Goal: Task Accomplishment & Management: Complete application form

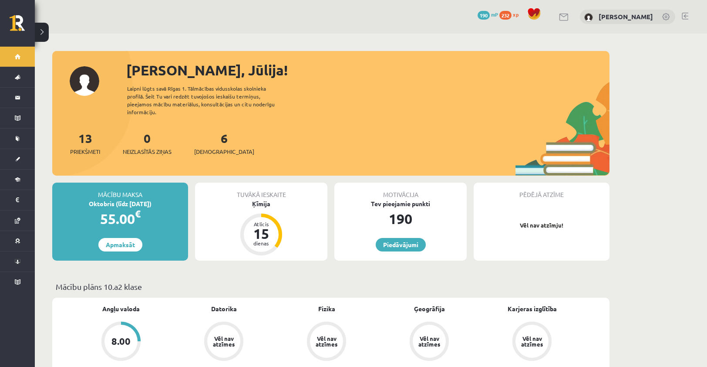
click at [214, 131] on div "6 Ieskaites" at bounding box center [224, 142] width 60 height 27
click at [212, 130] on link "6 Ieskaites" at bounding box center [224, 143] width 60 height 26
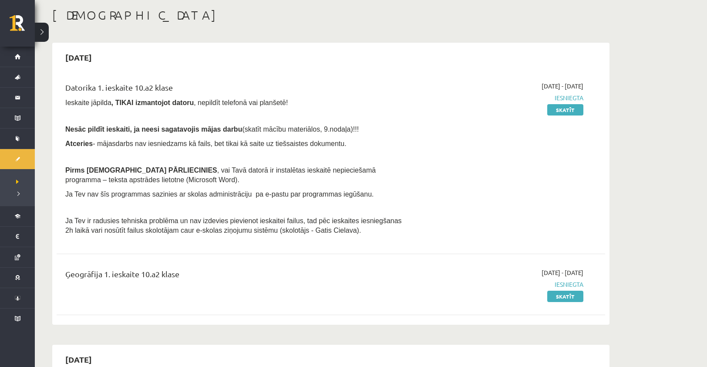
scroll to position [44, 0]
click at [564, 111] on link "Skatīt" at bounding box center [566, 109] width 36 height 11
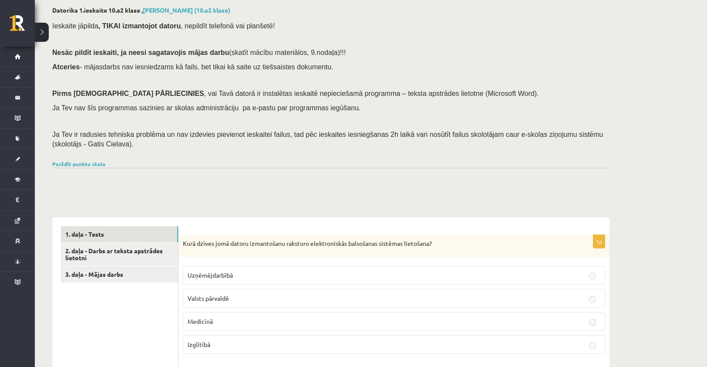
scroll to position [44, 0]
click at [143, 261] on link "2. daļa - Darbs ar teksta apstrādes lietotni" at bounding box center [119, 256] width 117 height 24
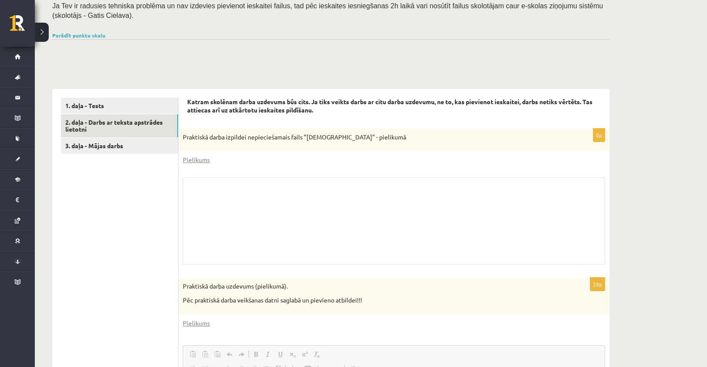
scroll to position [174, 0]
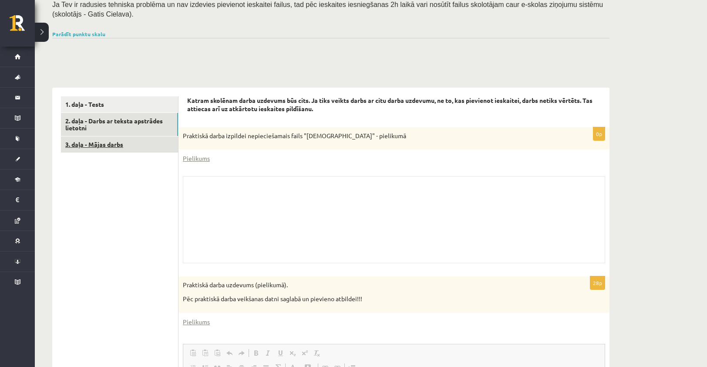
click at [102, 149] on link "3. daļa - Mājas darbs" at bounding box center [119, 144] width 117 height 16
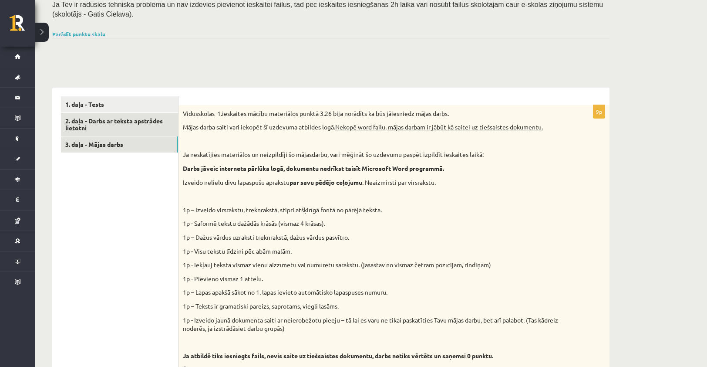
click at [87, 134] on link "2. daļa - Darbs ar teksta apstrādes lietotni" at bounding box center [119, 125] width 117 height 24
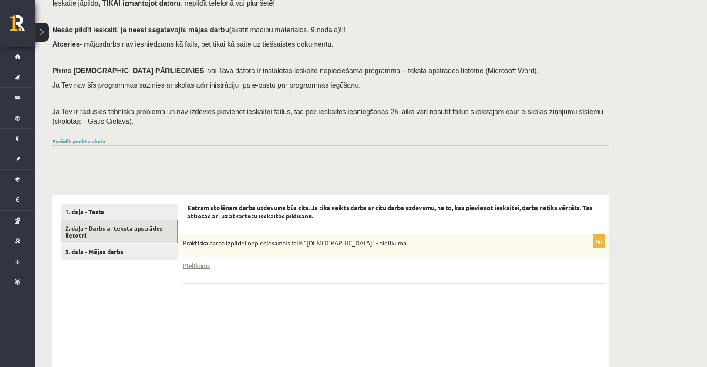
scroll to position [67, 0]
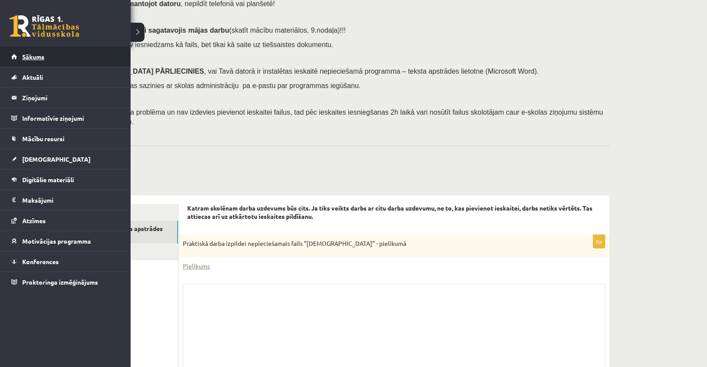
click at [49, 66] on link "Sākums" at bounding box center [65, 57] width 108 height 20
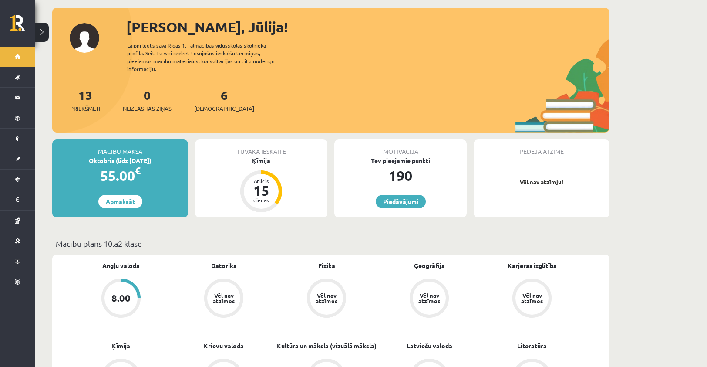
scroll to position [44, 0]
click at [204, 104] on span "[DEMOGRAPHIC_DATA]" at bounding box center [224, 108] width 60 height 9
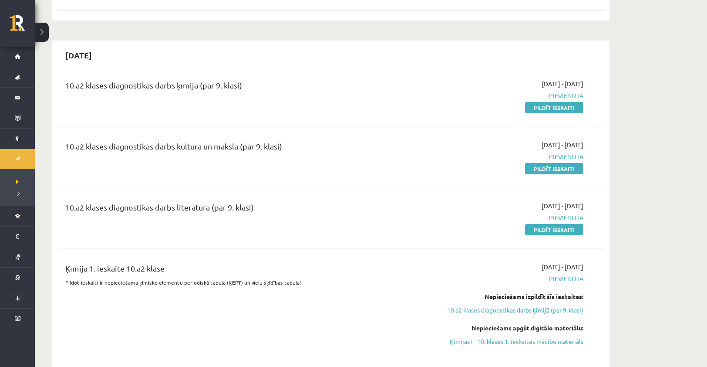
scroll to position [349, 0]
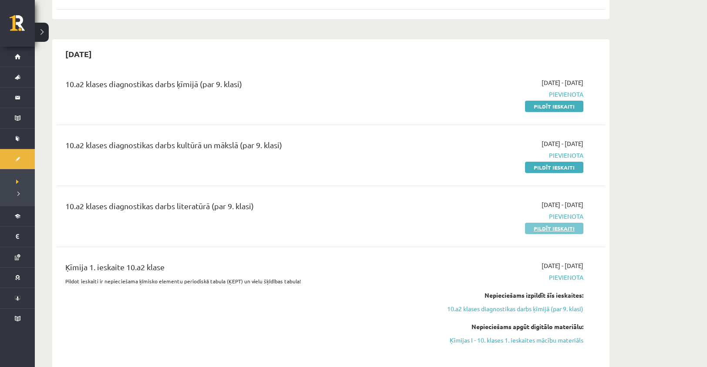
click at [559, 229] on link "Pildīt ieskaiti" at bounding box center [554, 228] width 58 height 11
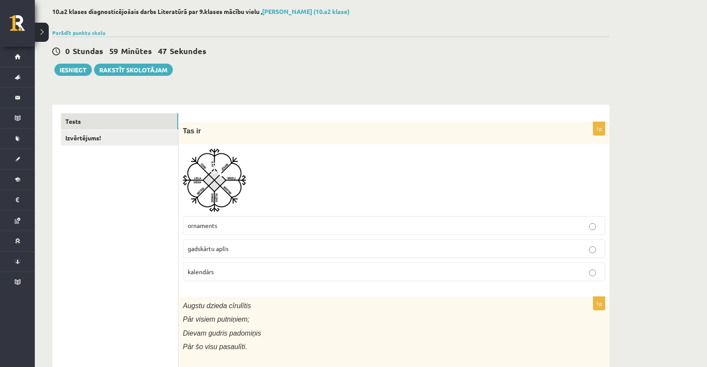
scroll to position [44, 0]
click at [102, 142] on link "Izvērtējums!" at bounding box center [119, 137] width 117 height 16
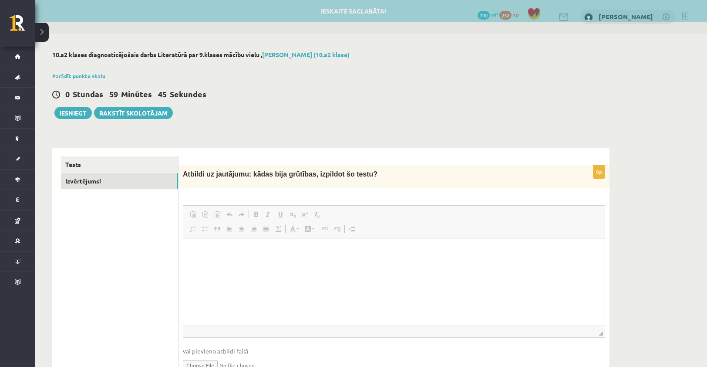
scroll to position [0, 0]
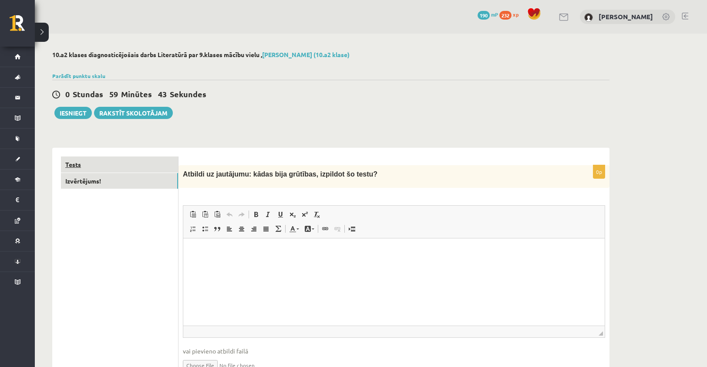
click at [154, 164] on link "Tests" at bounding box center [119, 164] width 117 height 16
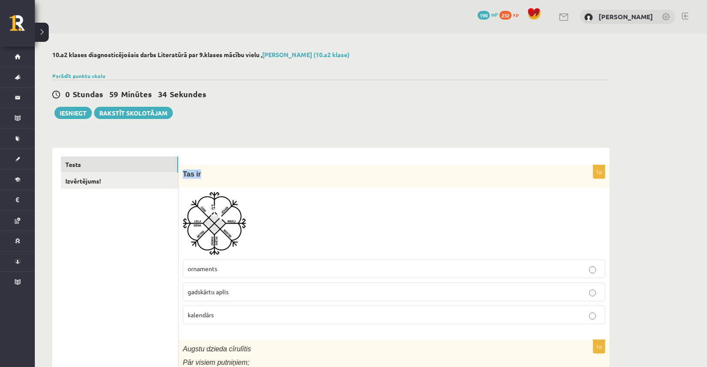
drag, startPoint x: 184, startPoint y: 173, endPoint x: 209, endPoint y: 174, distance: 24.9
click at [209, 174] on p "Tas ir" at bounding box center [372, 173] width 379 height 9
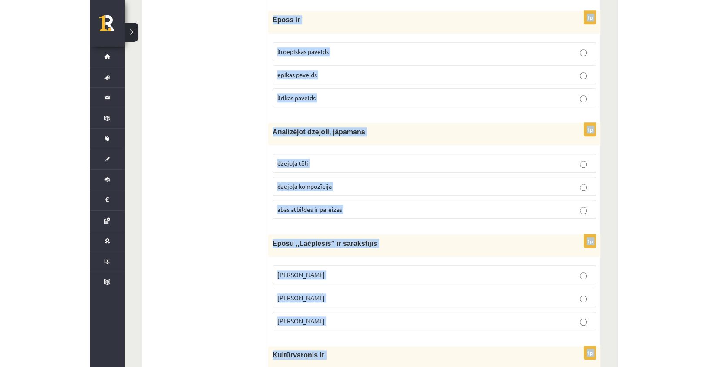
scroll to position [3382, 0]
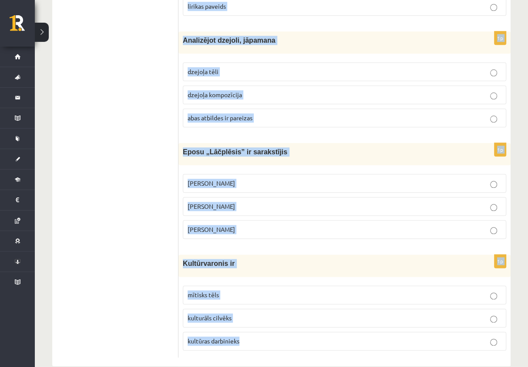
drag, startPoint x: 182, startPoint y: 173, endPoint x: 417, endPoint y: 373, distance: 309.0
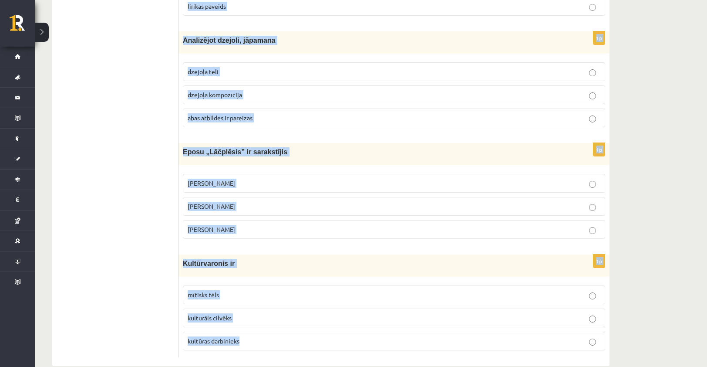
copy form "Tas ir ornaments gadskārtu aplis kalendārs 1p Augstu dzieda cīrulītis Pār visie…"
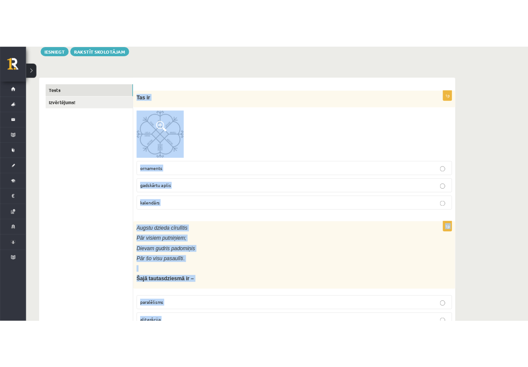
scroll to position [0, 0]
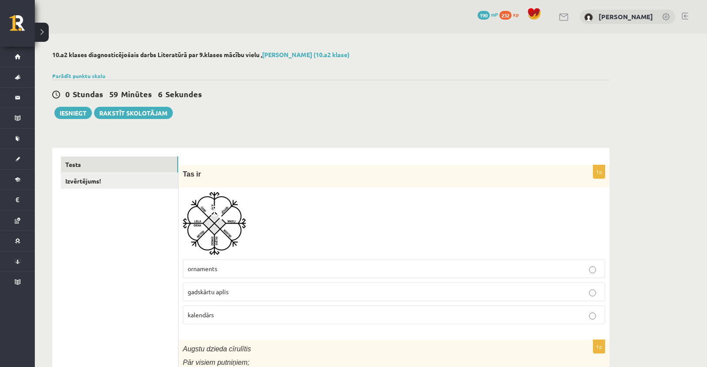
click at [267, 112] on div "0 Stundas 59 Minūtes 6 Sekundes Ieskaite saglabāta! Iesniegt Rakstīt skolotājam" at bounding box center [331, 99] width 558 height 39
drag, startPoint x: 186, startPoint y: 169, endPoint x: 193, endPoint y: 170, distance: 7.0
click at [193, 170] on span "Tas ir" at bounding box center [192, 173] width 18 height 7
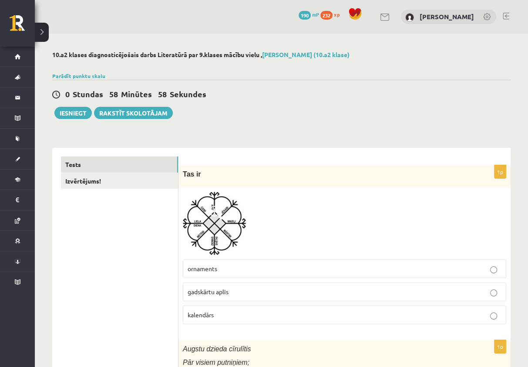
click at [313, 117] on div "0 Stundas 58 Minūtes 58 Sekundes Ieskaite saglabāta! Iesniegt Rakstīt skolotājam" at bounding box center [281, 99] width 459 height 39
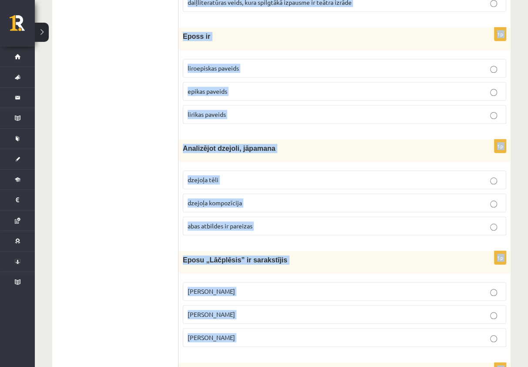
scroll to position [3382, 0]
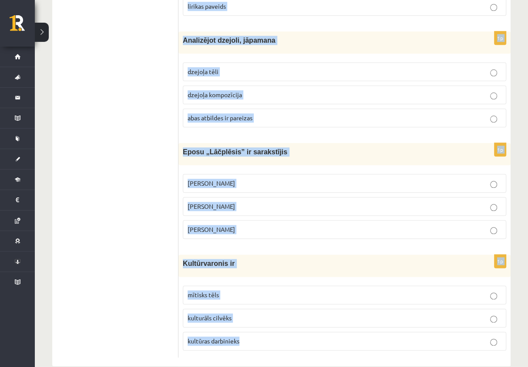
drag, startPoint x: 535, startPoint y: 70, endPoint x: 417, endPoint y: 342, distance: 296.2
copy form "Tas ir ornaments gadskārtu aplis kalendārs 1p Augstu dzieda cīrulītis Pār visie…"
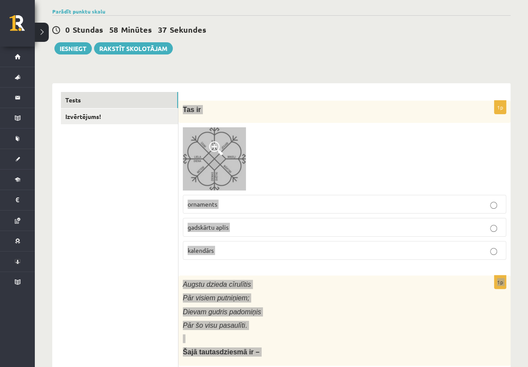
scroll to position [0, 0]
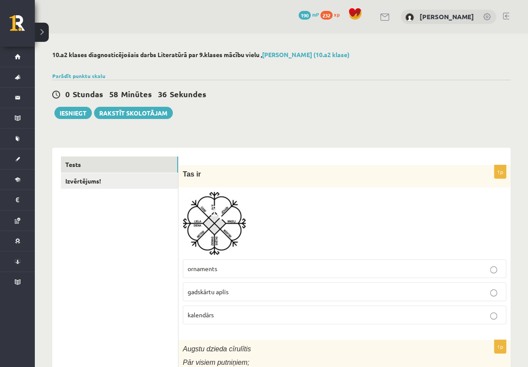
click at [375, 115] on div "0 Stundas 58 Minūtes 36 Sekundes Ieskaite saglabāta! Iesniegt Rakstīt skolotājam" at bounding box center [281, 99] width 459 height 39
click at [246, 290] on p "gadskārtu aplis" at bounding box center [345, 291] width 314 height 9
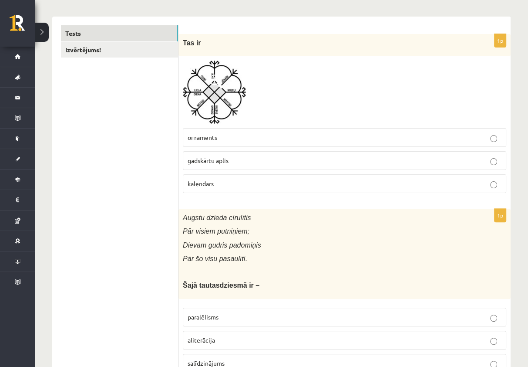
scroll to position [218, 0]
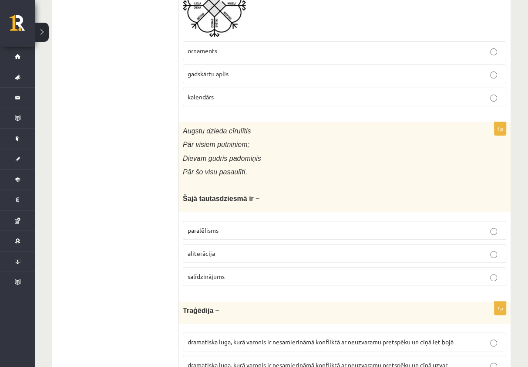
click at [244, 232] on p "paralēlisms" at bounding box center [345, 230] width 314 height 9
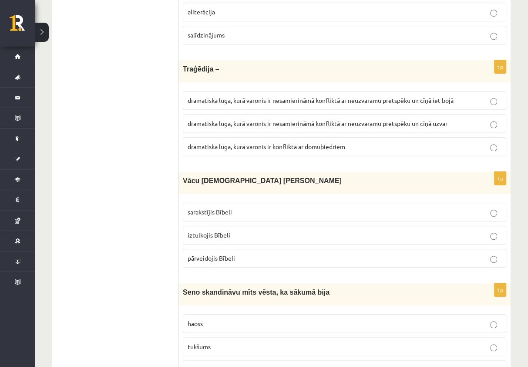
scroll to position [479, 0]
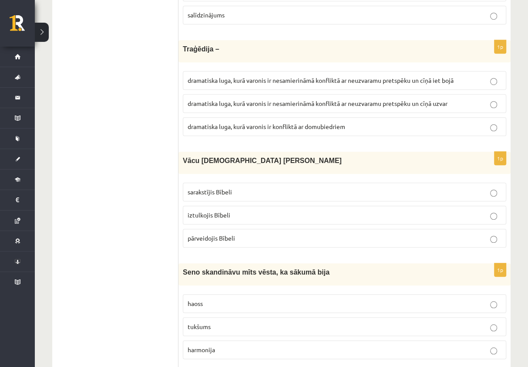
click at [270, 78] on span "dramatiska luga, kurā varonis ir nesamierināmā konfliktā ar neuzvaramu pretspēk…" at bounding box center [321, 80] width 266 height 8
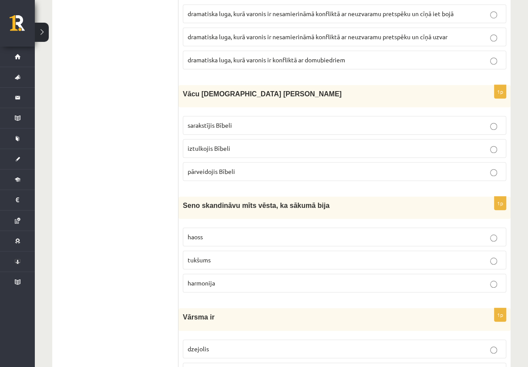
scroll to position [566, 0]
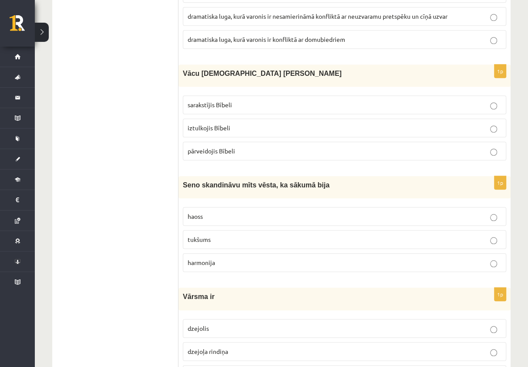
click at [251, 124] on p "iztulkojis Bībeli" at bounding box center [345, 127] width 314 height 9
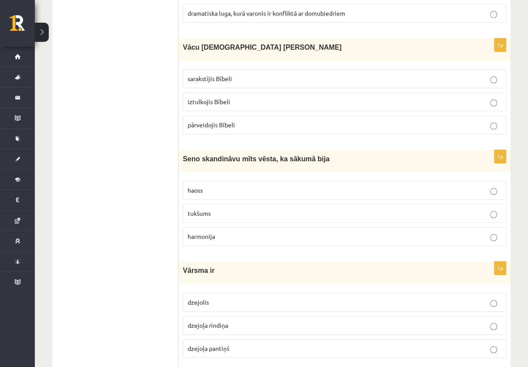
scroll to position [697, 0]
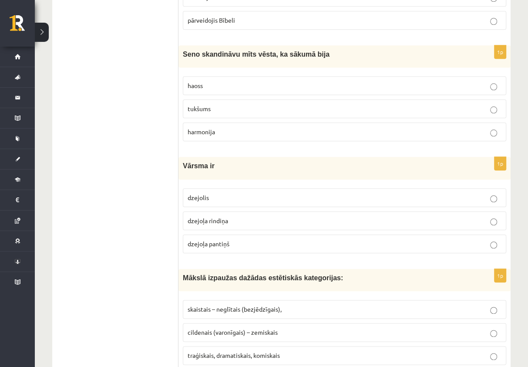
click at [244, 107] on p "tukšums" at bounding box center [345, 108] width 314 height 9
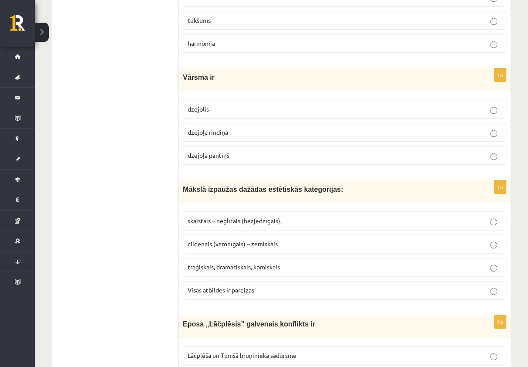
scroll to position [828, 0]
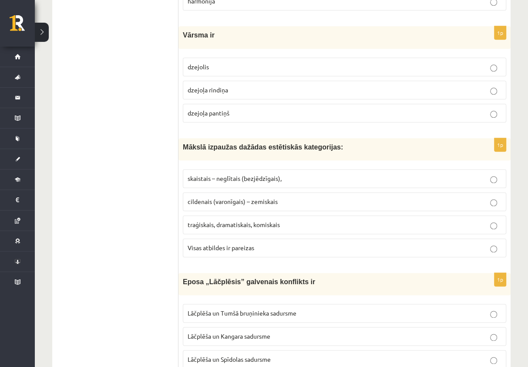
drag, startPoint x: 278, startPoint y: 88, endPoint x: 297, endPoint y: 90, distance: 18.4
click at [279, 89] on p "dzejoļa rindiņa" at bounding box center [345, 89] width 314 height 9
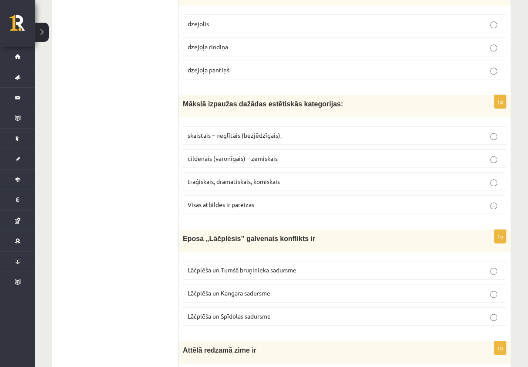
scroll to position [871, 0]
click at [254, 200] on span "Visas atbildes ir pareizas" at bounding box center [221, 204] width 67 height 8
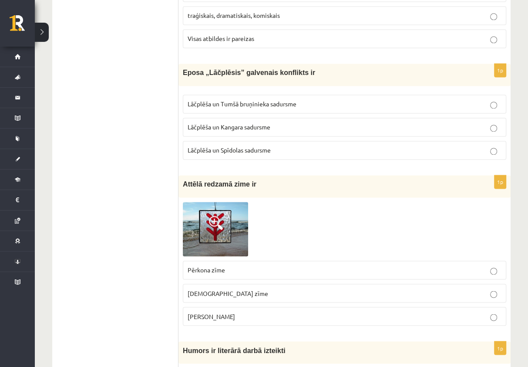
scroll to position [1046, 0]
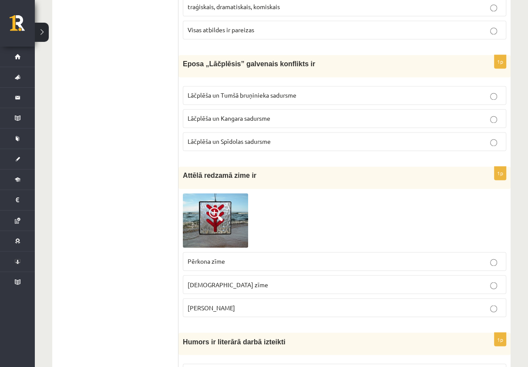
click at [267, 92] on span "Lāčplēša un Tumšā bruņinieka sadursme" at bounding box center [242, 95] width 109 height 8
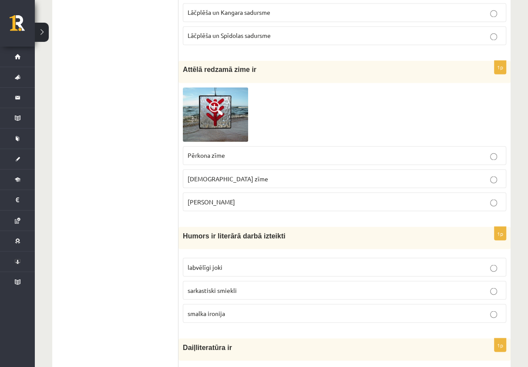
scroll to position [1176, 0]
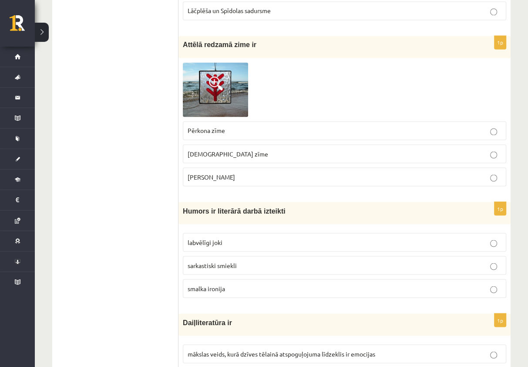
click at [259, 126] on p "Pērkona zīme" at bounding box center [345, 130] width 314 height 9
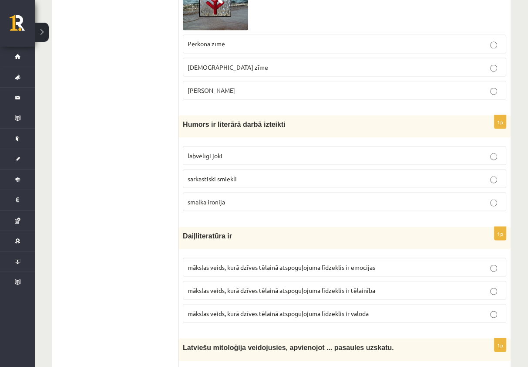
scroll to position [1263, 0]
click at [232, 196] on p "smalka ironija" at bounding box center [345, 200] width 314 height 9
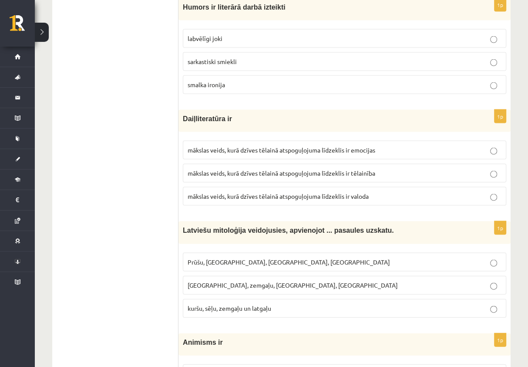
scroll to position [1394, 0]
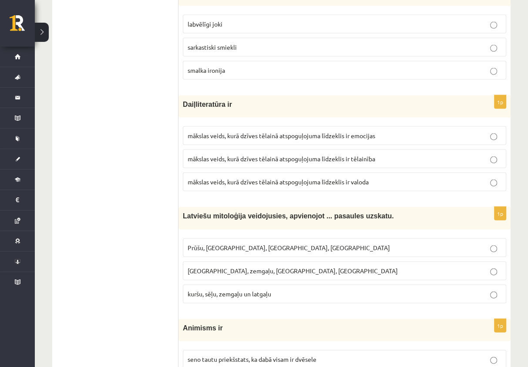
click at [362, 155] on span "mākslas veids, kurā dzīves tēlainā atspoguļojuma līdzeklis ir tēlainība" at bounding box center [282, 159] width 188 height 8
click at [372, 135] on label "mākslas veids, kurā dzīves tēlainā atspoguļojuma līdzeklis ir emocijas" at bounding box center [345, 135] width 324 height 19
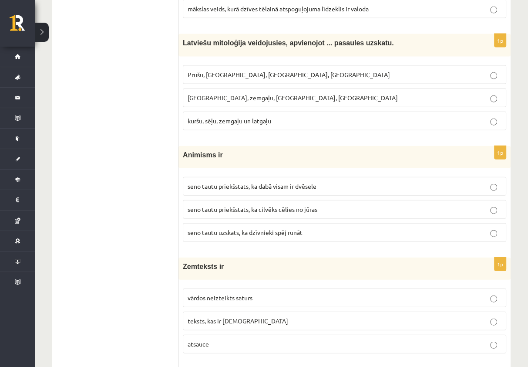
scroll to position [1568, 0]
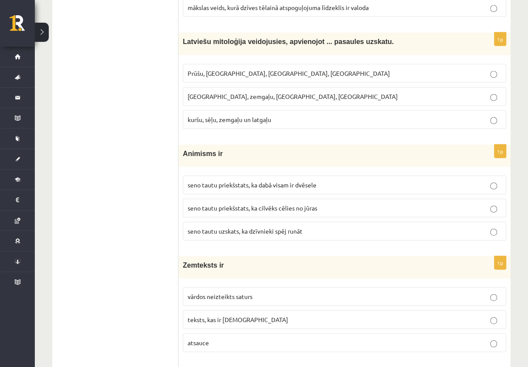
click at [297, 69] on p "Prūšu, sēļu, zemgaļu, latgaļu" at bounding box center [345, 73] width 314 height 9
click at [286, 93] on p "Kuršu, zemgaļu, latgaļu, prūšu" at bounding box center [345, 96] width 314 height 9
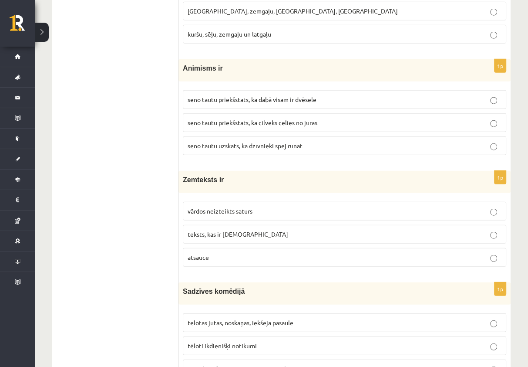
scroll to position [1655, 0]
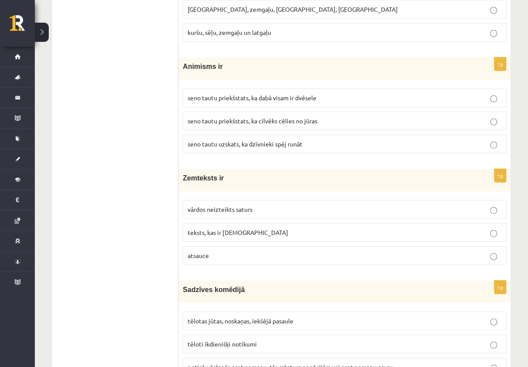
click at [321, 95] on p "seno tautu priekšstats, ka dabā visam ir dvēsele" at bounding box center [345, 97] width 314 height 9
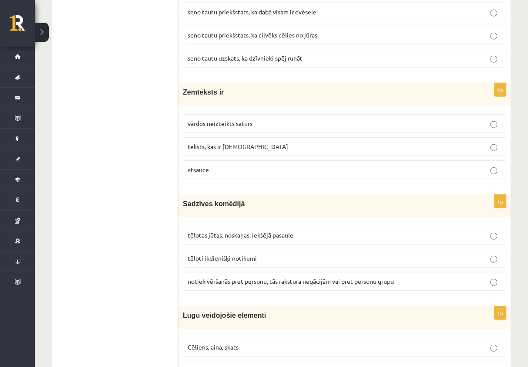
scroll to position [1743, 0]
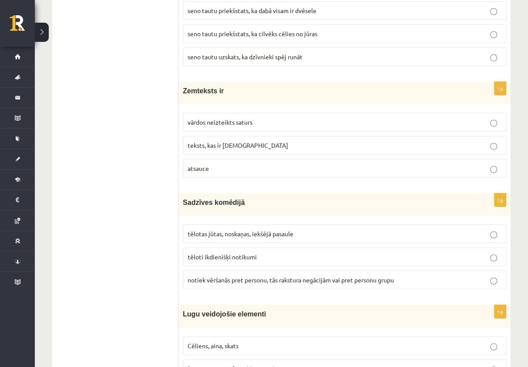
click at [268, 118] on p "vārdos neizteikts saturs" at bounding box center [345, 122] width 314 height 9
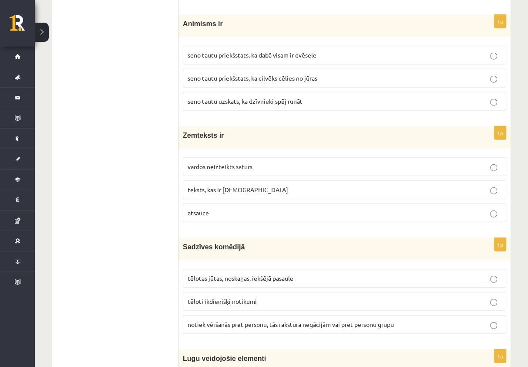
scroll to position [1699, 0]
click at [245, 184] on p "teksts, kas ir iekavās" at bounding box center [345, 188] width 314 height 9
click at [257, 161] on p "vārdos neizteikts saturs" at bounding box center [345, 165] width 314 height 9
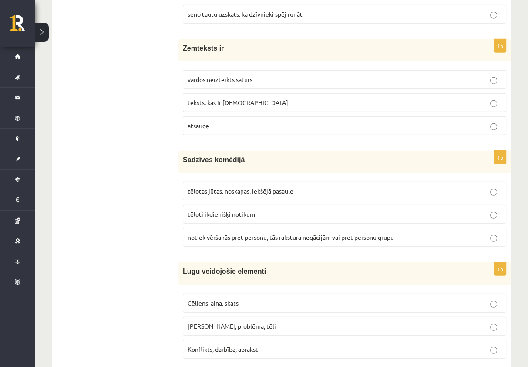
scroll to position [1786, 0]
click at [266, 209] on p "tēloti ikdienišķi notikumi" at bounding box center [345, 213] width 314 height 9
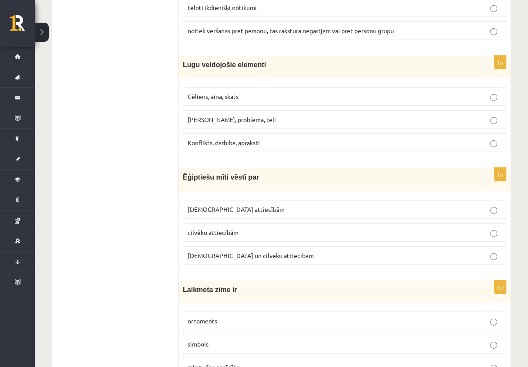
scroll to position [2004, 0]
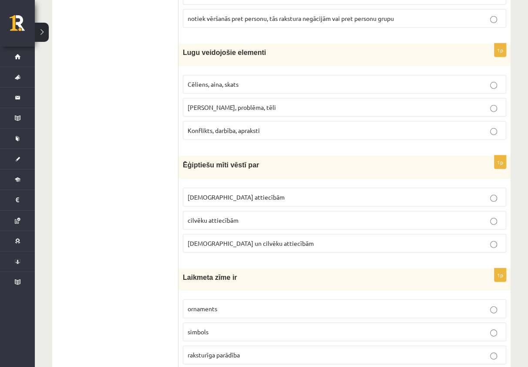
click at [262, 217] on label "cilvēku attiecībām" at bounding box center [345, 220] width 324 height 19
click at [301, 80] on p "Cēliens, aina, skats" at bounding box center [345, 84] width 314 height 9
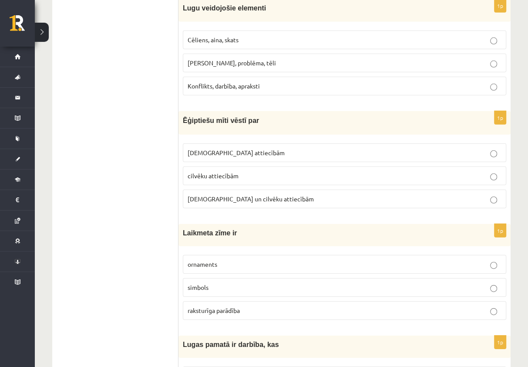
scroll to position [2048, 0]
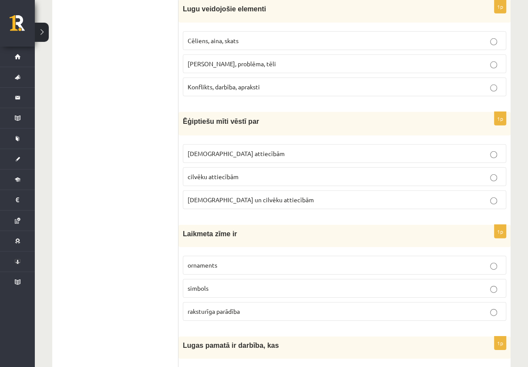
drag, startPoint x: 381, startPoint y: 192, endPoint x: 384, endPoint y: 189, distance: 4.6
click at [381, 195] on p "Dievu un cilvēku attiecībām" at bounding box center [345, 199] width 314 height 9
click at [251, 307] on p "raksturīga parādība" at bounding box center [345, 311] width 314 height 9
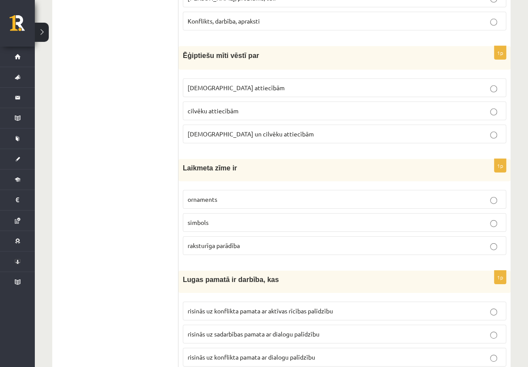
scroll to position [2135, 0]
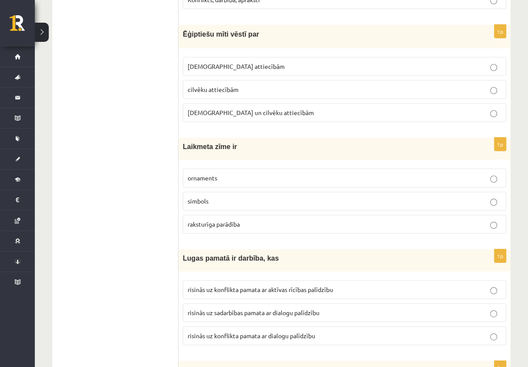
click at [288, 285] on p "risinās uz konflikta pamata ar aktīvas rīcības palīdzību" at bounding box center [345, 289] width 314 height 9
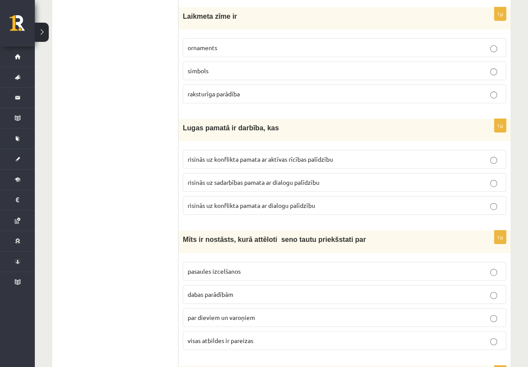
scroll to position [2265, 0]
click at [243, 336] on span "visas atbildes ir pareizas" at bounding box center [221, 340] width 66 height 8
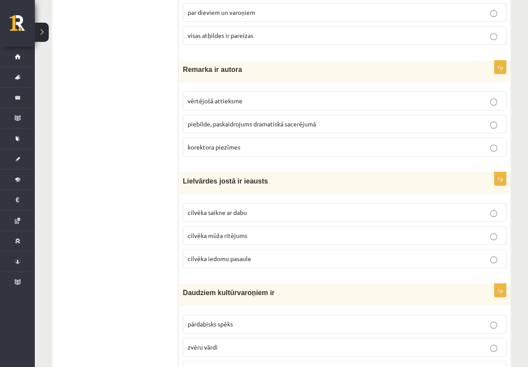
scroll to position [2570, 0]
click at [273, 230] on p "cilvēka mūža ritējums" at bounding box center [345, 234] width 314 height 9
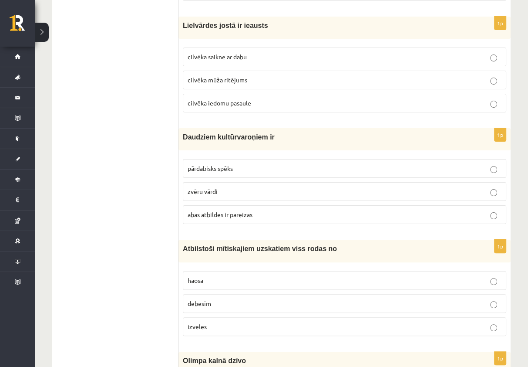
scroll to position [2745, 0]
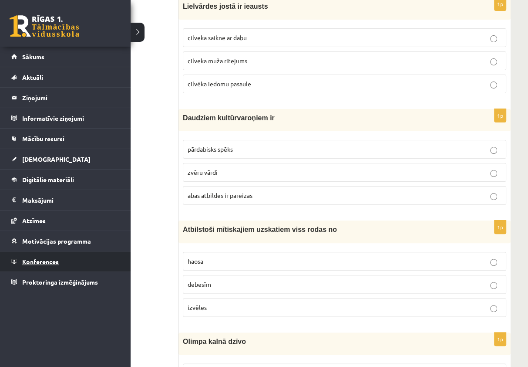
click at [30, 260] on span "Konferences" at bounding box center [40, 261] width 37 height 8
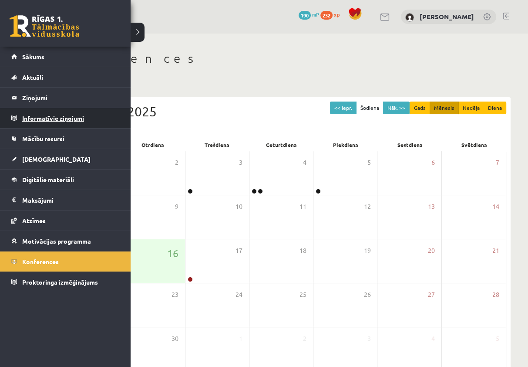
click at [56, 118] on legend "Informatīvie ziņojumi 0" at bounding box center [71, 118] width 98 height 20
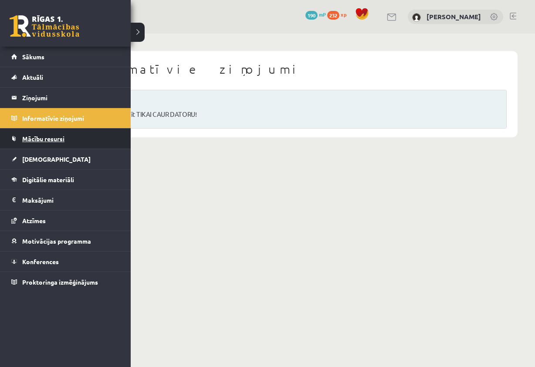
click at [33, 139] on span "Mācību resursi" at bounding box center [43, 139] width 42 height 8
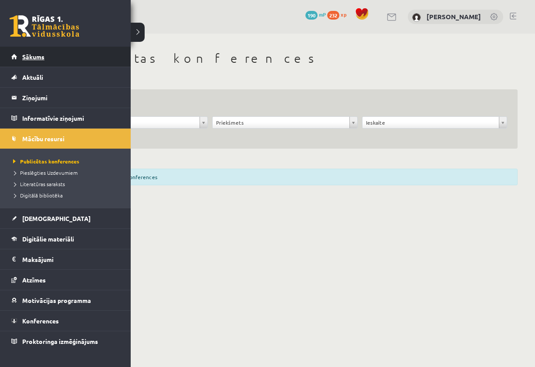
click at [37, 61] on link "Sākums" at bounding box center [65, 57] width 108 height 20
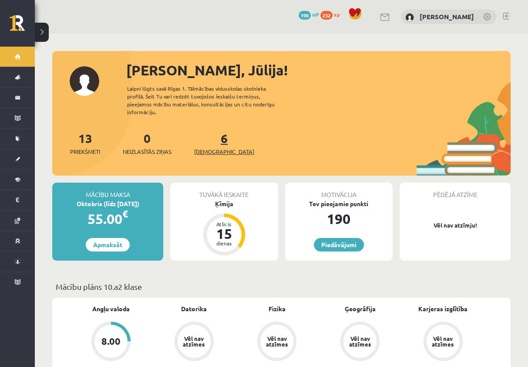
click at [202, 147] on span "[DEMOGRAPHIC_DATA]" at bounding box center [224, 151] width 60 height 9
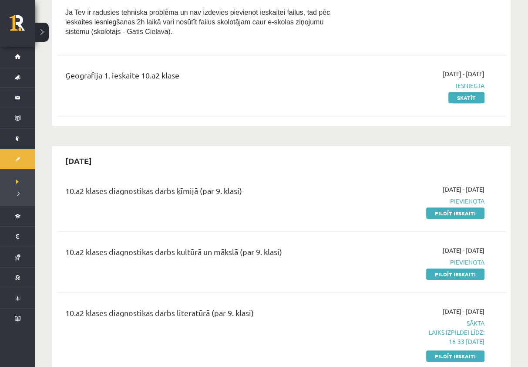
scroll to position [305, 0]
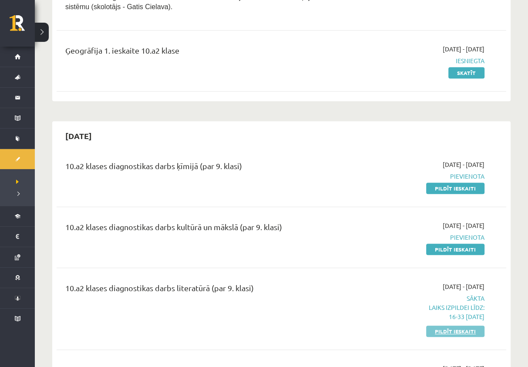
click at [462, 325] on link "Pildīt ieskaiti" at bounding box center [455, 330] width 58 height 11
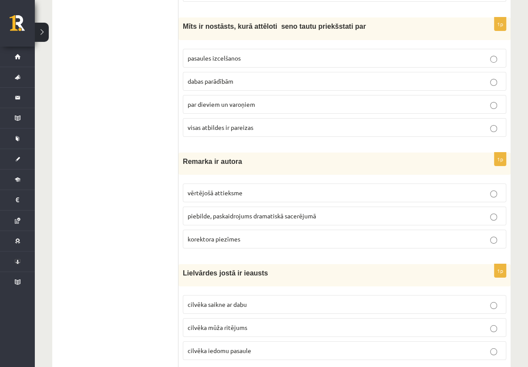
scroll to position [2483, 0]
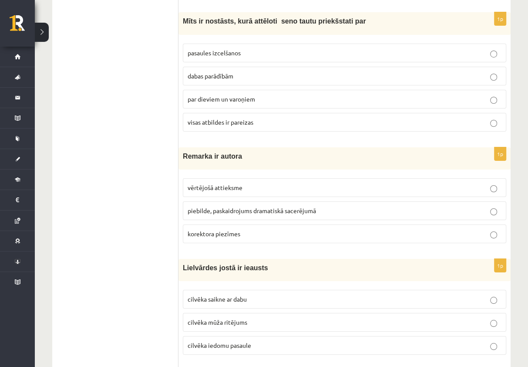
click at [210, 206] on span "piebilde, paskaidrojums dramatiskā sacerējumā" at bounding box center [252, 210] width 129 height 8
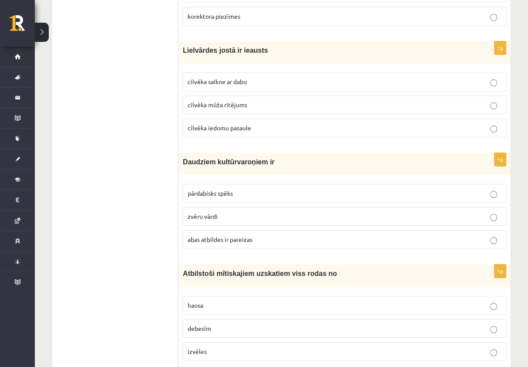
scroll to position [2701, 0]
click at [244, 188] on p "pārdabisks spēks" at bounding box center [345, 192] width 314 height 9
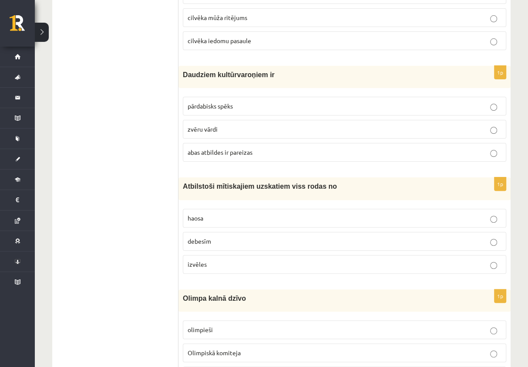
scroll to position [2788, 0]
click at [313, 213] on p "haosa" at bounding box center [345, 217] width 314 height 9
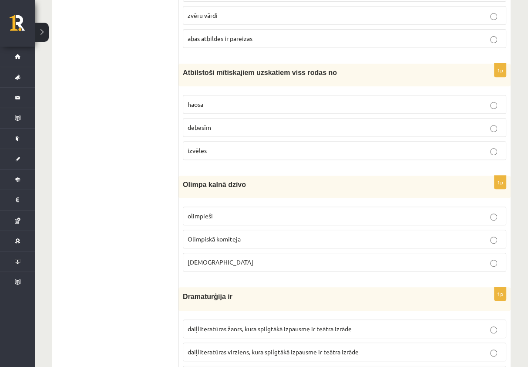
scroll to position [2919, 0]
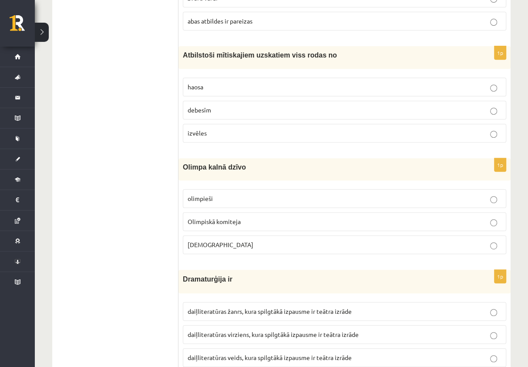
click at [246, 240] on p "Dievi" at bounding box center [345, 244] width 314 height 9
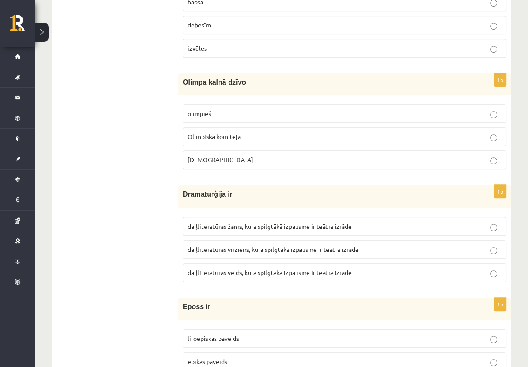
scroll to position [3006, 0]
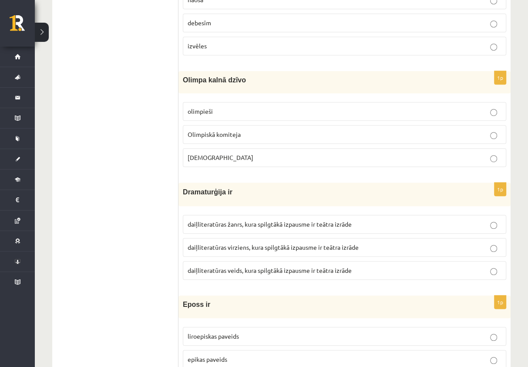
click at [326, 243] on span "daiļliteratūras virziens, kura spilgtākā izpausme ir teātra izrāde" at bounding box center [273, 247] width 171 height 8
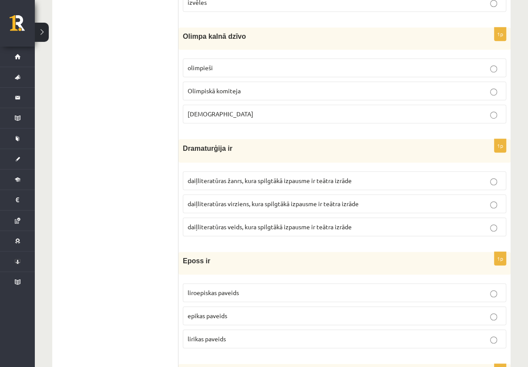
scroll to position [3093, 0]
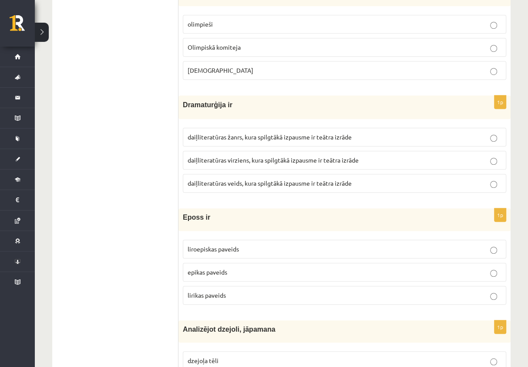
click at [273, 267] on p "epikas paveids" at bounding box center [345, 271] width 314 height 9
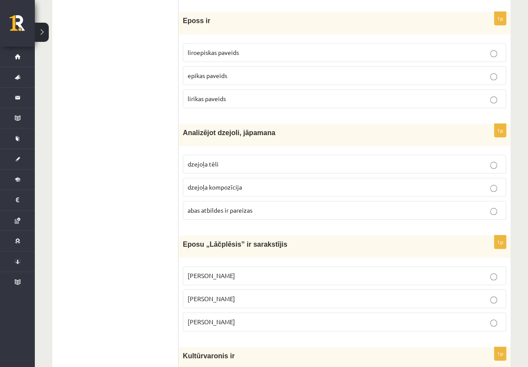
scroll to position [3311, 0]
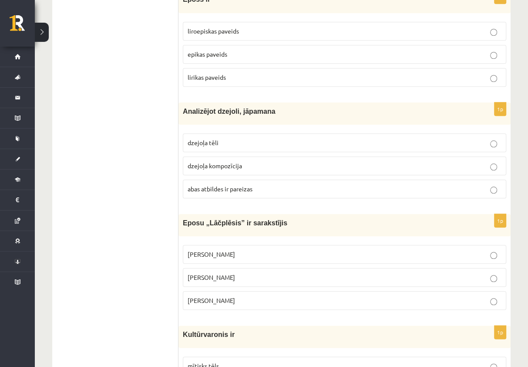
click at [260, 179] on label "abas atbildes ir pareizas" at bounding box center [345, 188] width 324 height 19
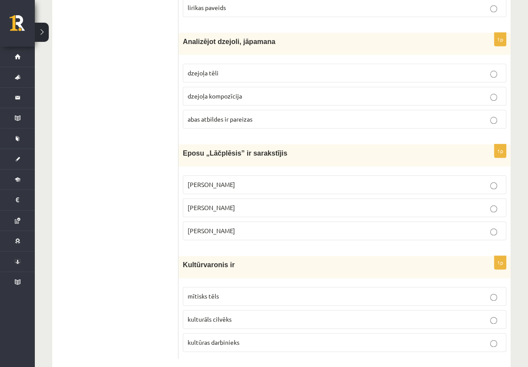
scroll to position [3381, 0]
click at [261, 179] on p "Andrievs Pumpurs" at bounding box center [345, 183] width 314 height 9
click at [267, 291] on p "mītisks tēls" at bounding box center [345, 295] width 314 height 9
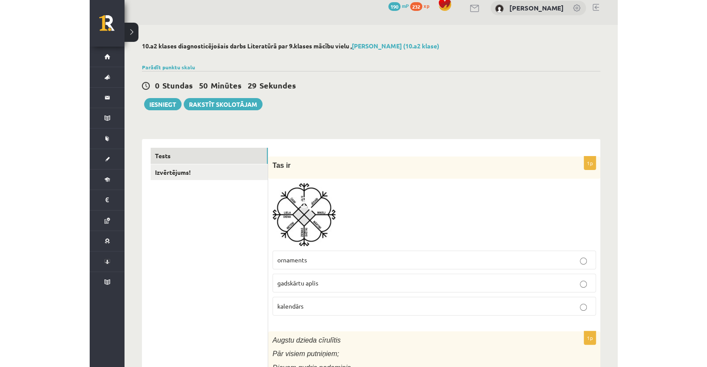
scroll to position [0, 0]
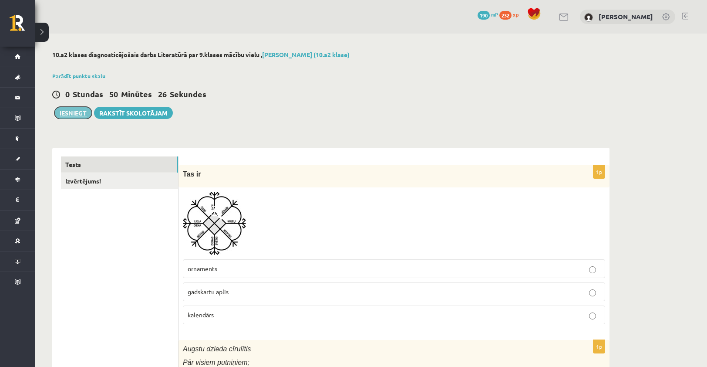
click at [78, 115] on button "Iesniegt" at bounding box center [72, 113] width 37 height 12
click at [77, 117] on button "Iesniegt" at bounding box center [72, 113] width 37 height 12
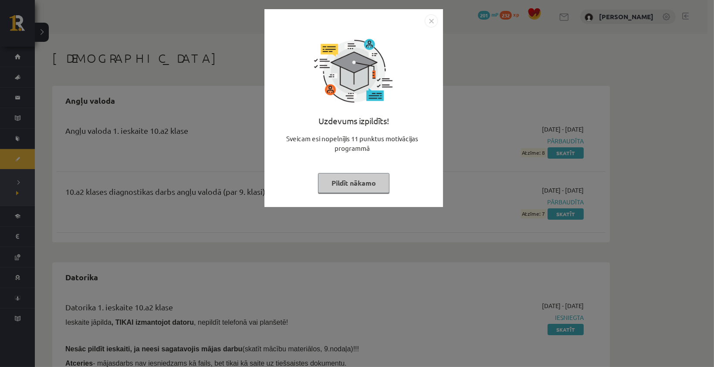
click at [372, 186] on button "Pildīt nākamo" at bounding box center [353, 183] width 71 height 20
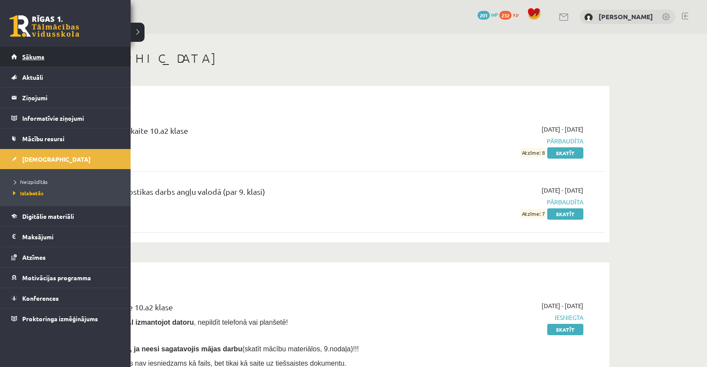
click at [35, 63] on link "Sākums" at bounding box center [65, 57] width 108 height 20
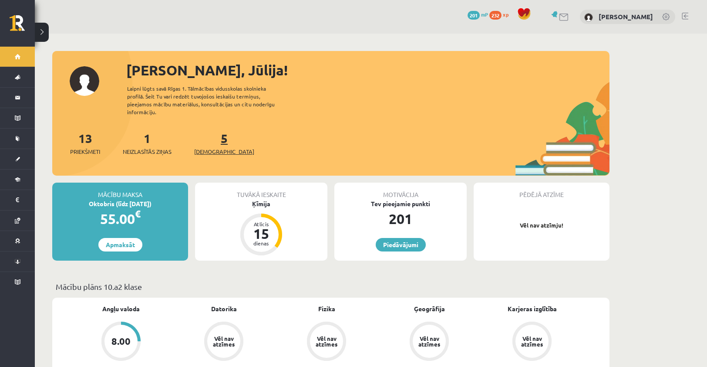
click at [211, 137] on link "5 [DEMOGRAPHIC_DATA]" at bounding box center [224, 143] width 60 height 26
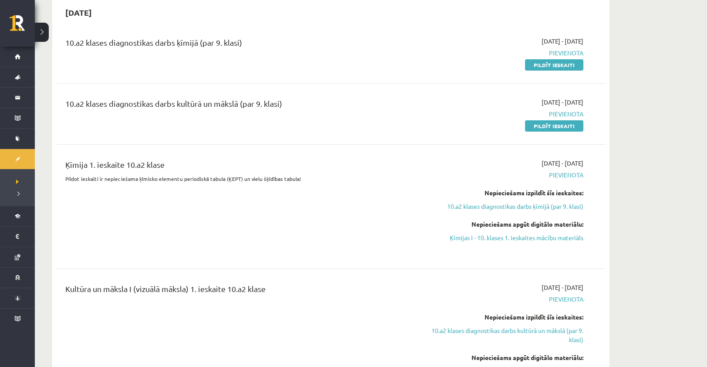
scroll to position [349, 0]
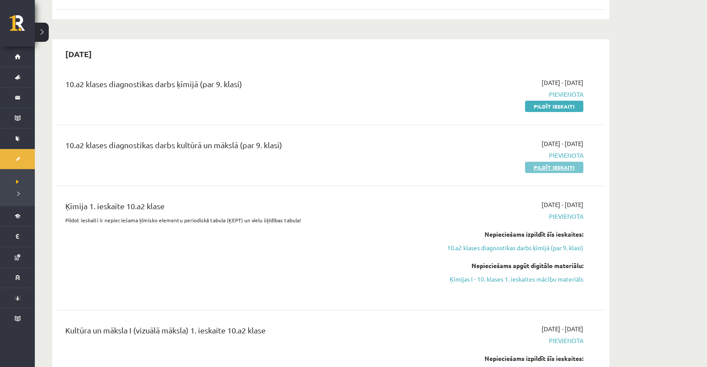
click at [543, 166] on link "Pildīt ieskaiti" at bounding box center [554, 167] width 58 height 11
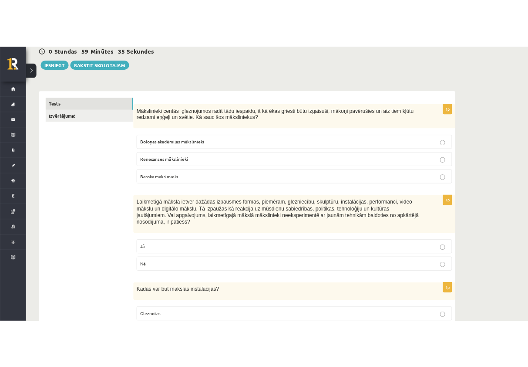
scroll to position [87, 0]
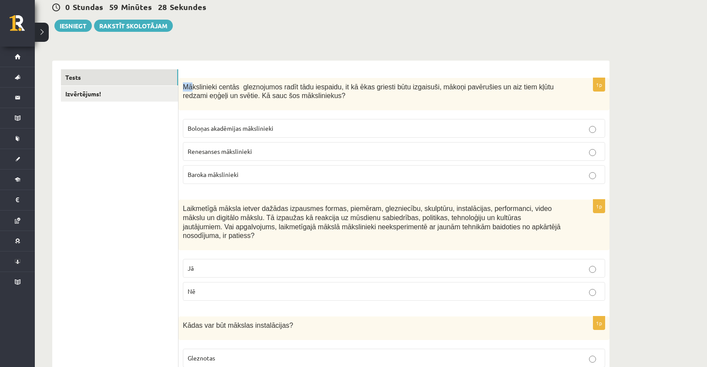
drag, startPoint x: 182, startPoint y: 85, endPoint x: 193, endPoint y: 86, distance: 11.3
click at [193, 86] on div "Mākslinieki centās gleznojumos radīt tādu iespaidu, it kā ēkas griesti būtu izg…" at bounding box center [394, 94] width 431 height 33
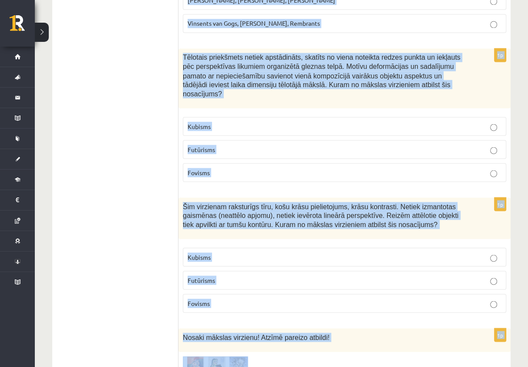
scroll to position [3920, 0]
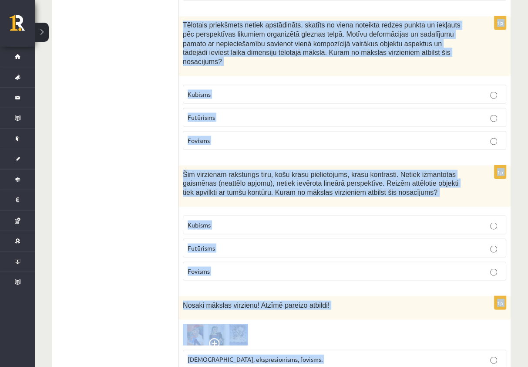
drag, startPoint x: 183, startPoint y: 87, endPoint x: 423, endPoint y: 366, distance: 368.5
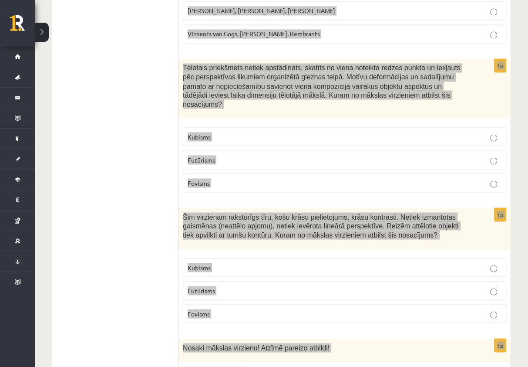
scroll to position [3877, 0]
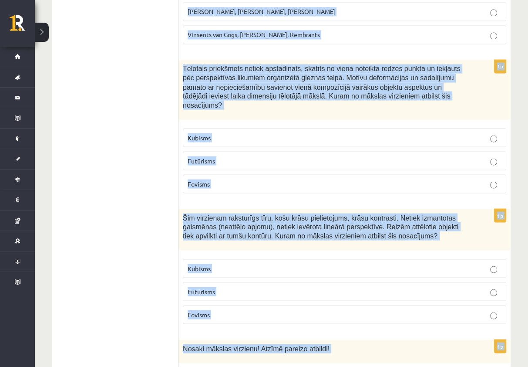
copy form "Loremipsumd sitame consectetur adipi elit seddoeiu, te in utla etdolor magn ali…"
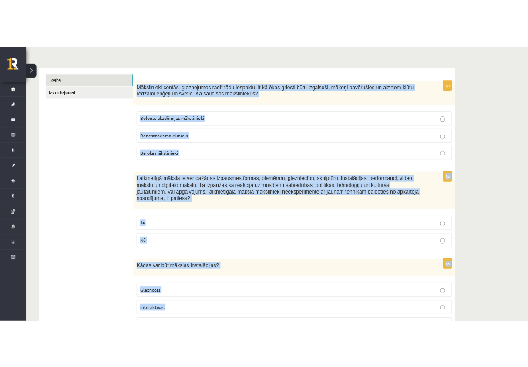
scroll to position [0, 0]
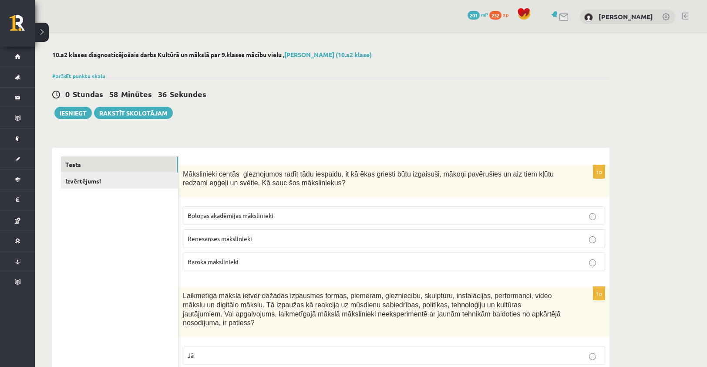
drag, startPoint x: 276, startPoint y: 184, endPoint x: 479, endPoint y: 112, distance: 215.5
click at [480, 112] on div "0 Stundas 58 Minūtes 36 Sekundes Ieskaite saglabāta! Iesniegt Rakstīt skolotājam" at bounding box center [331, 99] width 558 height 39
drag, startPoint x: 187, startPoint y: 173, endPoint x: 218, endPoint y: 172, distance: 31.4
click at [218, 172] on span "Mākslinieki centās gleznojumos radīt tādu iespaidu, it kā ēkas griesti būtu izg…" at bounding box center [368, 178] width 371 height 17
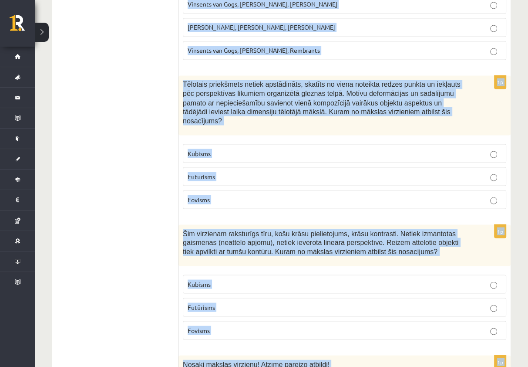
scroll to position [3920, 0]
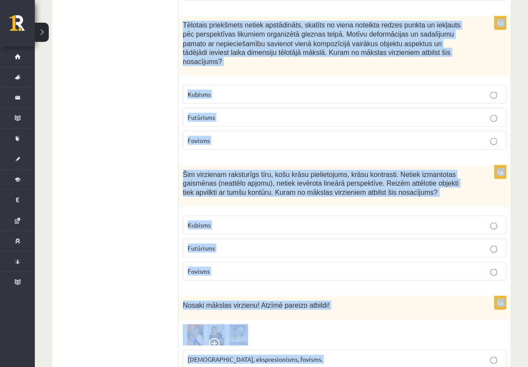
drag, startPoint x: 183, startPoint y: 174, endPoint x: 460, endPoint y: 364, distance: 335.6
copy form "Loremipsumd sitame consectetur adipi elit seddoeiu, te in utla etdolor magn ali…"
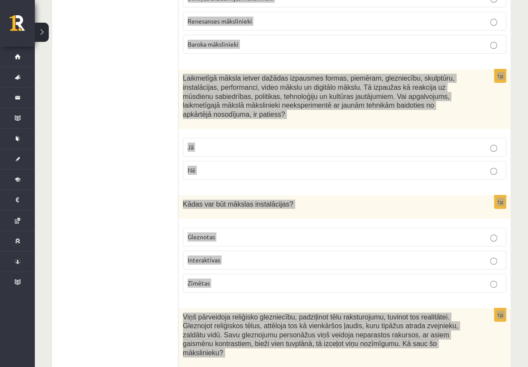
scroll to position [0, 0]
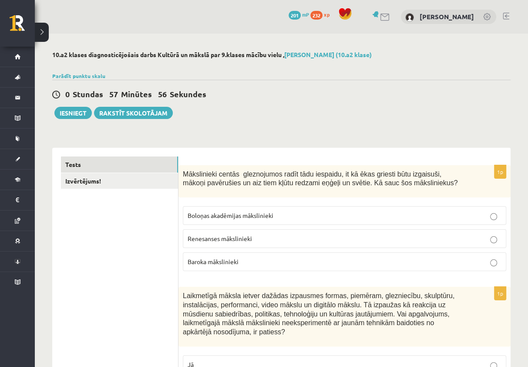
click at [258, 260] on p "Baroka mākslinieki" at bounding box center [345, 261] width 314 height 9
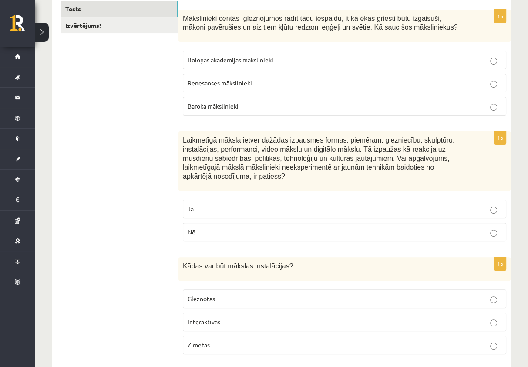
scroll to position [174, 0]
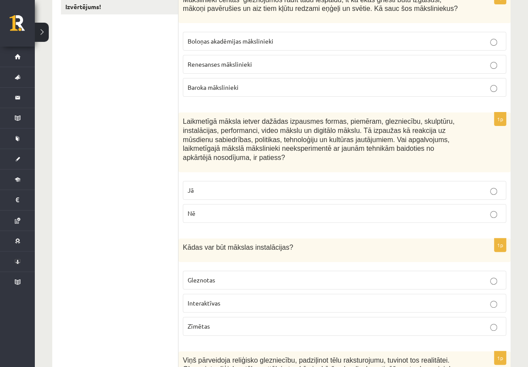
click at [260, 209] on label "Nē" at bounding box center [345, 213] width 324 height 19
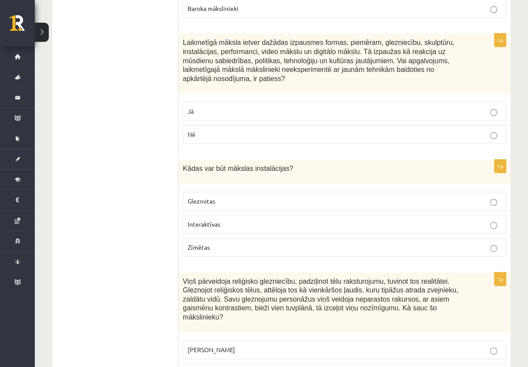
scroll to position [261, 0]
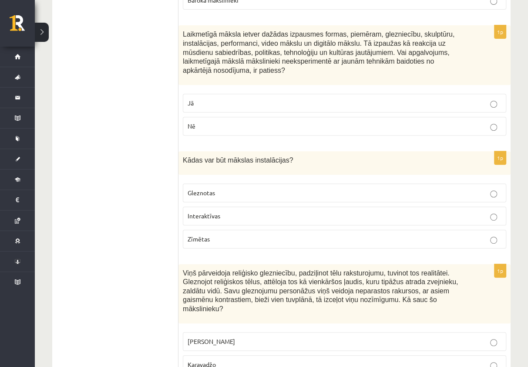
click at [227, 211] on p "Interaktīvas" at bounding box center [345, 215] width 314 height 9
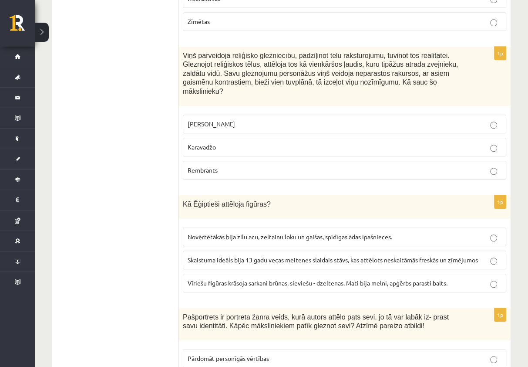
scroll to position [479, 0]
click at [238, 142] on p "Karavadžo" at bounding box center [345, 146] width 314 height 9
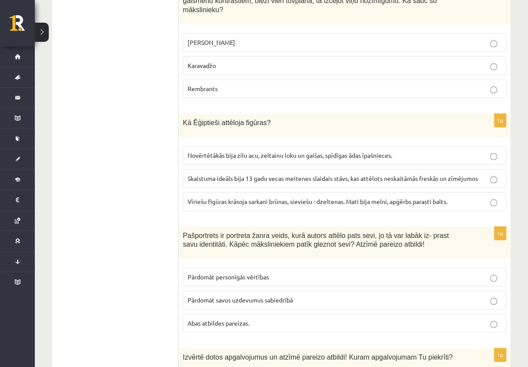
scroll to position [566, 0]
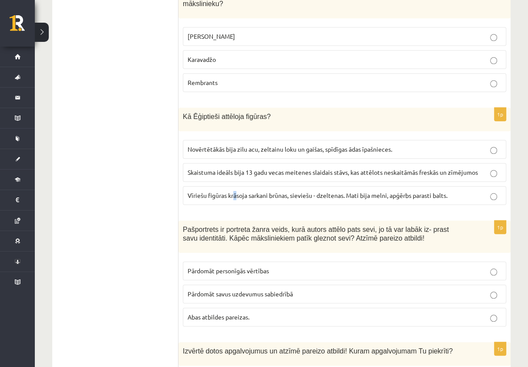
click at [235, 191] on span "Vīriešu figūras krāsoja sarkani brūnas, sieviešu - dzeltenas. Mati bija melni, …" at bounding box center [318, 195] width 260 height 8
click at [488, 191] on p "Vīriešu figūras krāsoja sarkani brūnas, sieviešu - dzeltenas. Mati bija melni, …" at bounding box center [345, 195] width 314 height 9
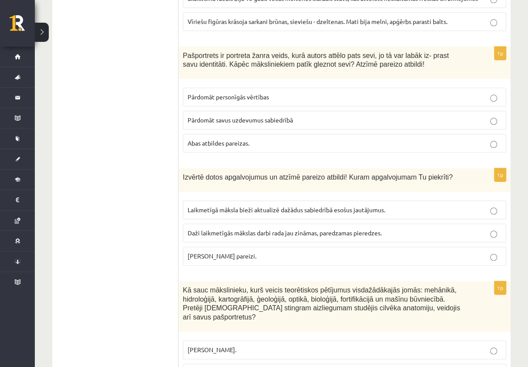
scroll to position [741, 0]
click at [410, 138] on p "Abas atbildes pareizas." at bounding box center [345, 142] width 314 height 9
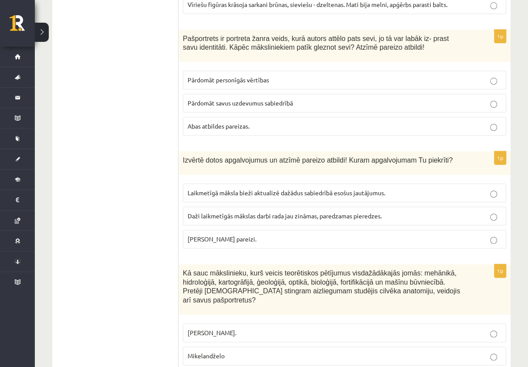
scroll to position [784, 0]
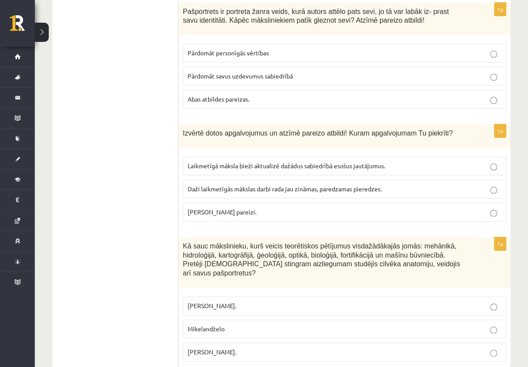
click at [446, 203] on label "[PERSON_NAME] pareizi." at bounding box center [345, 212] width 324 height 19
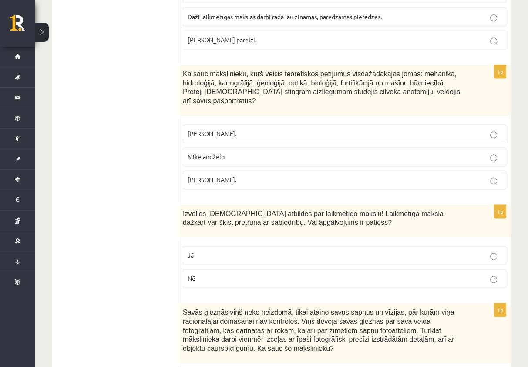
scroll to position [958, 0]
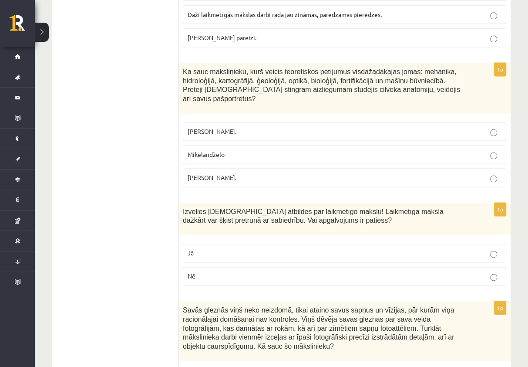
click at [350, 173] on p "[PERSON_NAME]." at bounding box center [345, 177] width 314 height 9
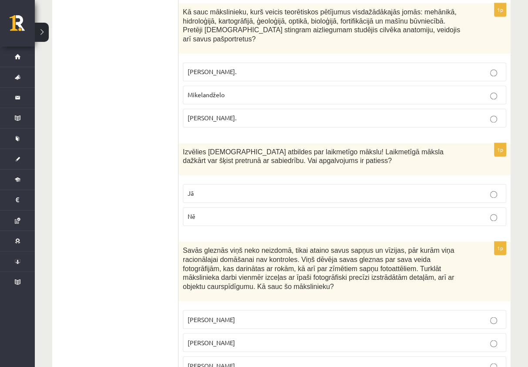
scroll to position [1046, 0]
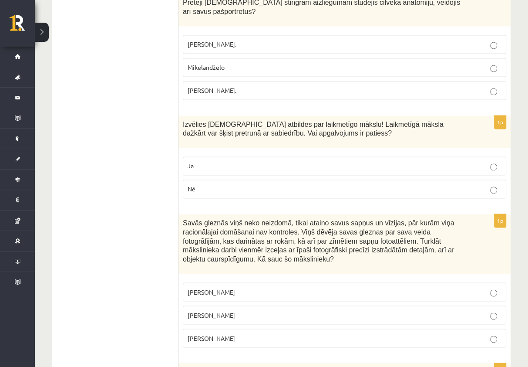
click at [327, 161] on p "Jā" at bounding box center [345, 165] width 314 height 9
click at [274, 310] on p "[PERSON_NAME]" at bounding box center [345, 314] width 314 height 9
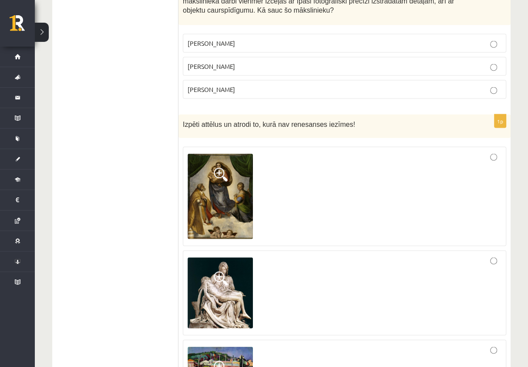
scroll to position [1307, 0]
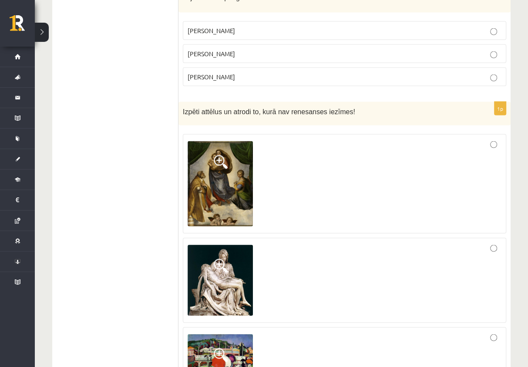
click at [483, 142] on div at bounding box center [345, 183] width 314 height 89
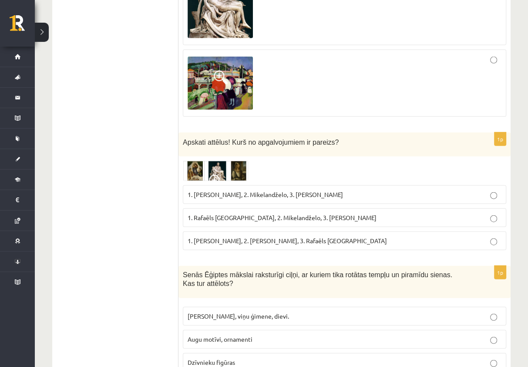
scroll to position [1612, 0]
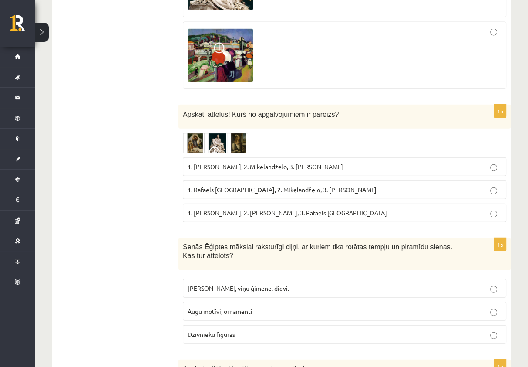
click at [228, 279] on label "[PERSON_NAME], viņu ģimene, dievi." at bounding box center [345, 288] width 324 height 19
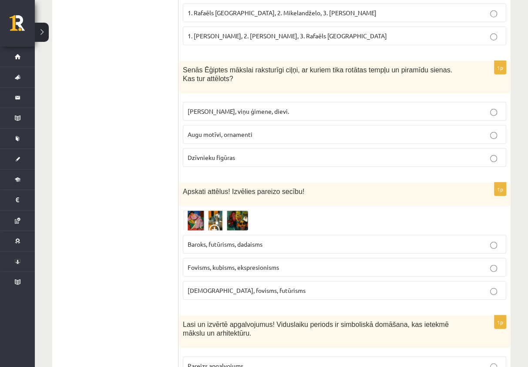
scroll to position [1830, 0]
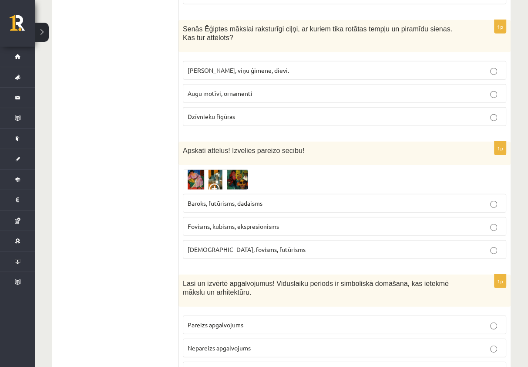
click at [336, 245] on p "[DEMOGRAPHIC_DATA], fovisms, futūrisms" at bounding box center [345, 249] width 314 height 9
click at [319, 199] on p "Baroks, futūrisms, dadaisms" at bounding box center [345, 203] width 314 height 9
click at [274, 245] on p "[DEMOGRAPHIC_DATA], fovisms, futūrisms" at bounding box center [345, 249] width 314 height 9
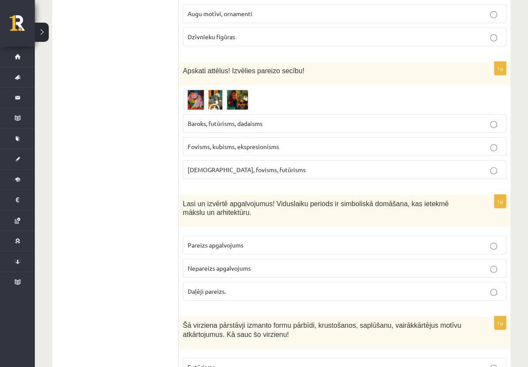
scroll to position [1917, 0]
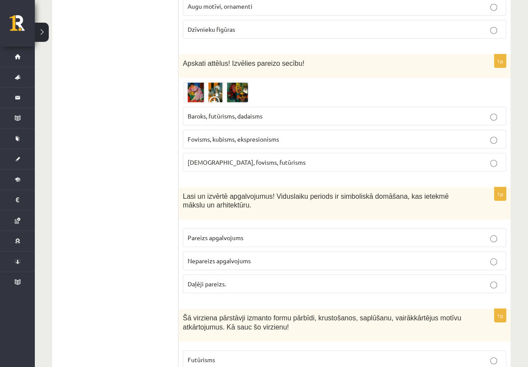
click at [244, 228] on label "Pareizs apgalvojums" at bounding box center [345, 237] width 324 height 19
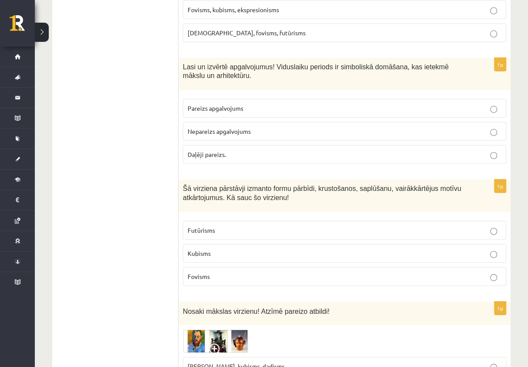
scroll to position [2048, 0]
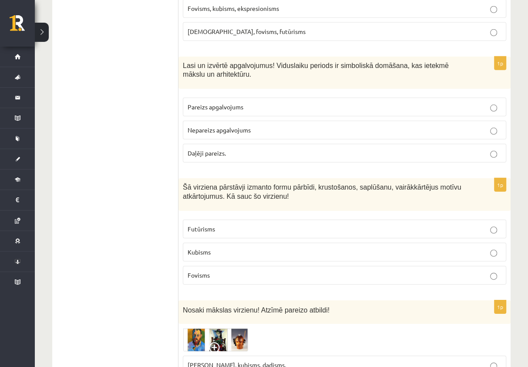
click at [275, 247] on p "Kubisms" at bounding box center [345, 251] width 314 height 9
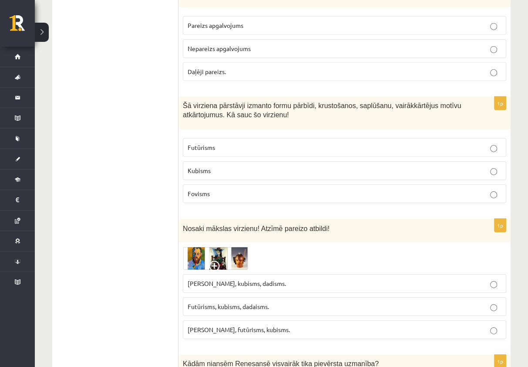
scroll to position [2135, 0]
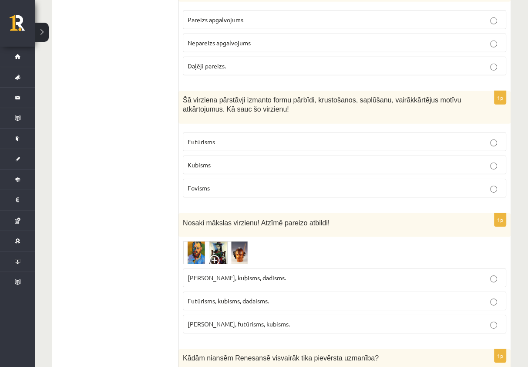
click at [311, 296] on p "Futūrisms, kubisms, dadaisms." at bounding box center [345, 300] width 314 height 9
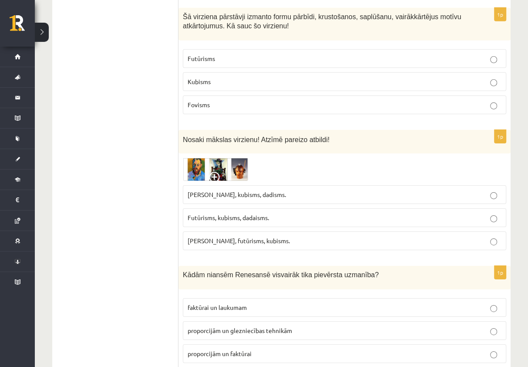
scroll to position [2222, 0]
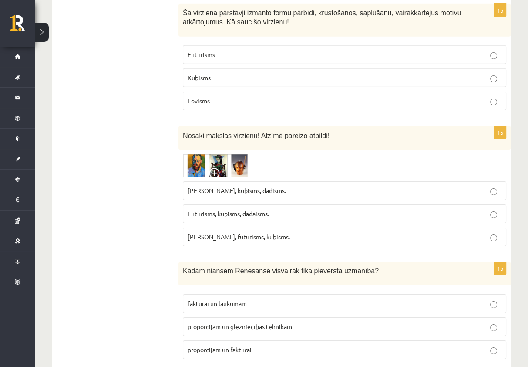
click at [271, 322] on span "proporcijām un glezniecības tehnikām" at bounding box center [240, 326] width 105 height 8
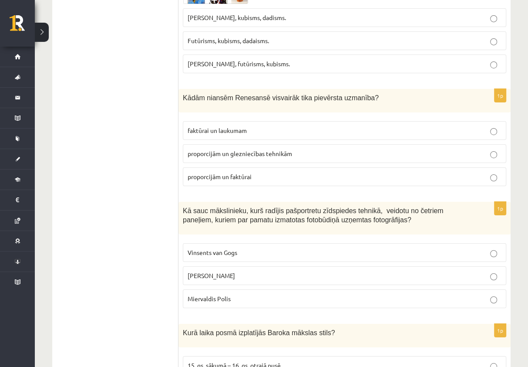
scroll to position [2396, 0]
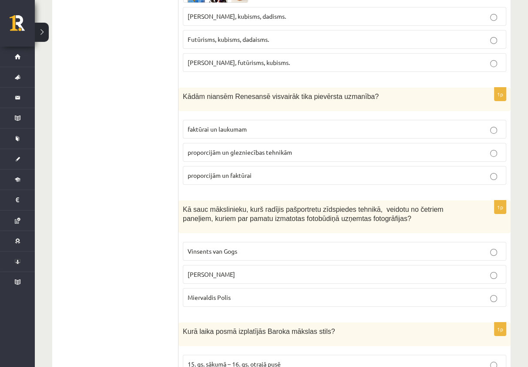
click at [248, 270] on p "Endijs Vorhols" at bounding box center [345, 274] width 314 height 9
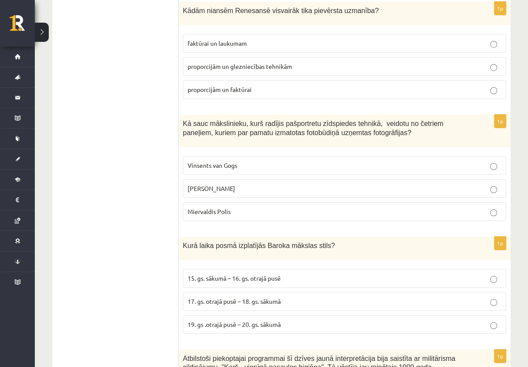
scroll to position [2483, 0]
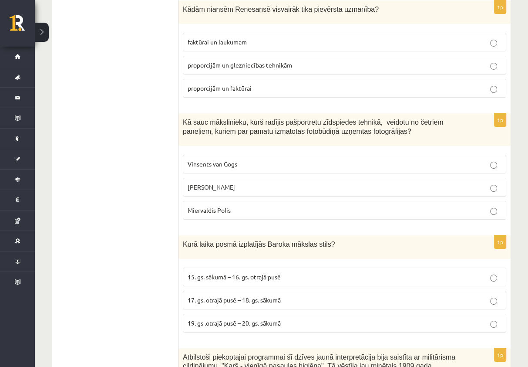
click at [264, 267] on label "15. gs. sākumā – 16. gs. otrajā pusē" at bounding box center [345, 276] width 324 height 19
click at [262, 296] on span "17. gs. otrajā pusē – 18. gs. sākumā" at bounding box center [234, 300] width 93 height 8
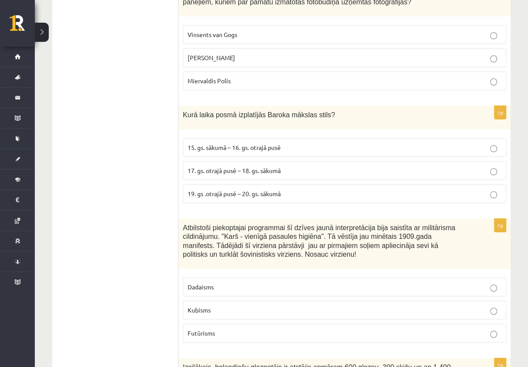
scroll to position [2614, 0]
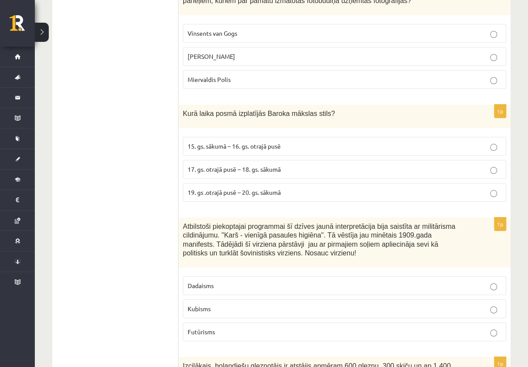
click at [250, 327] on p "Futūrisms" at bounding box center [345, 331] width 314 height 9
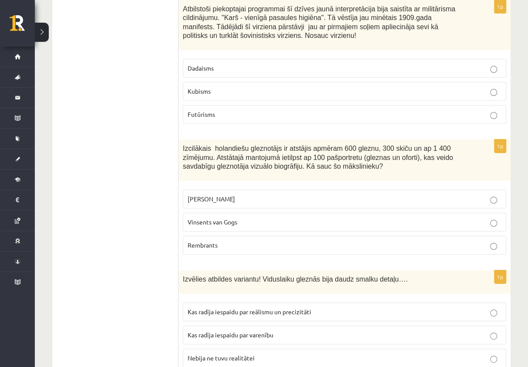
scroll to position [2832, 0]
click at [279, 240] on p "Rembrants" at bounding box center [345, 244] width 314 height 9
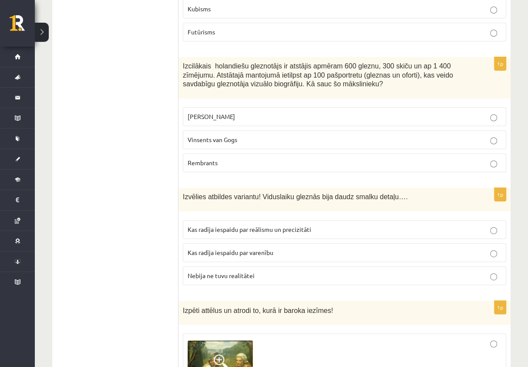
scroll to position [2919, 0]
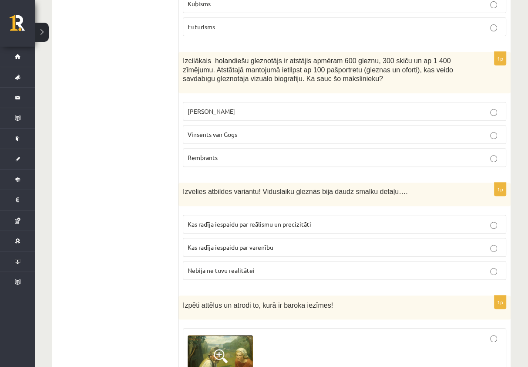
click at [270, 220] on span "Kas radīja iespaidu par reālismu un precizitāti" at bounding box center [250, 224] width 124 height 8
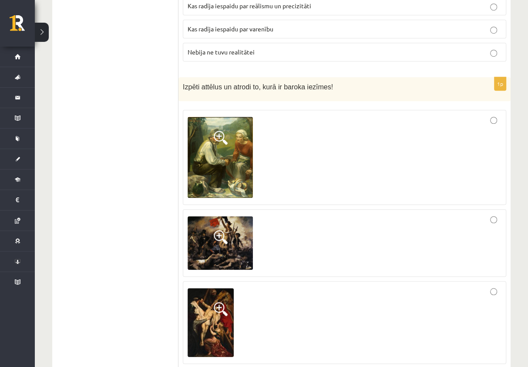
scroll to position [3137, 0]
click at [476, 214] on div at bounding box center [345, 243] width 314 height 58
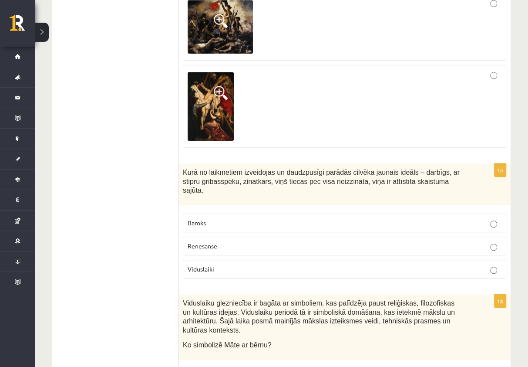
scroll to position [3354, 0]
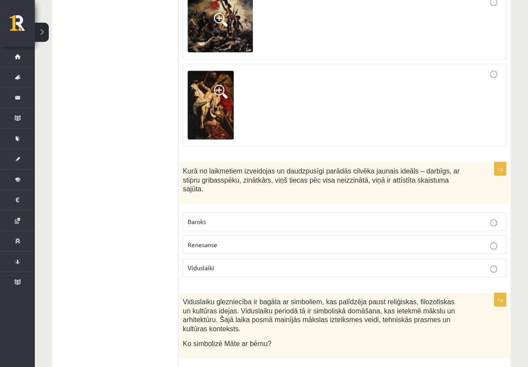
click at [331, 235] on label "Renesanse" at bounding box center [345, 244] width 324 height 19
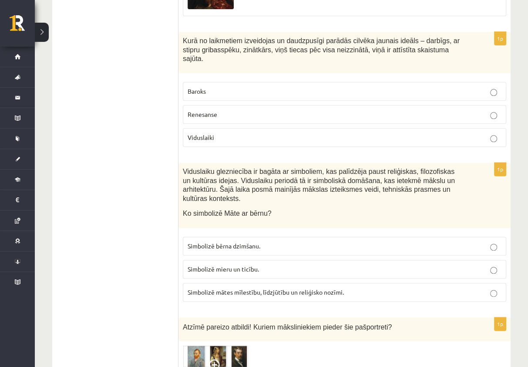
scroll to position [3485, 0]
click at [275, 288] on span "Simbolizē mātes mīlestību, līdzjūtību un reliģisko nozīmi." at bounding box center [266, 292] width 156 height 8
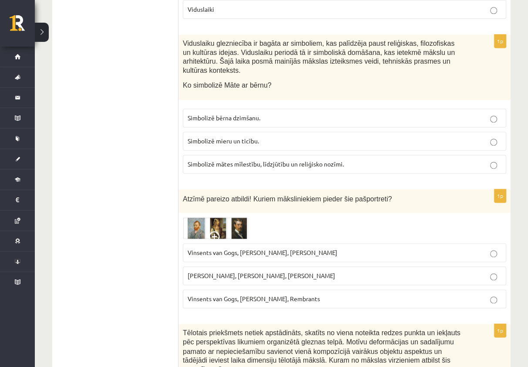
scroll to position [3616, 0]
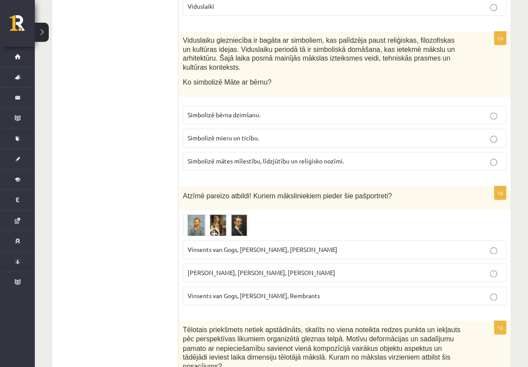
click at [338, 291] on p "Vinsents van Gogs, Kārlis Padegs, Rembrants" at bounding box center [345, 295] width 314 height 9
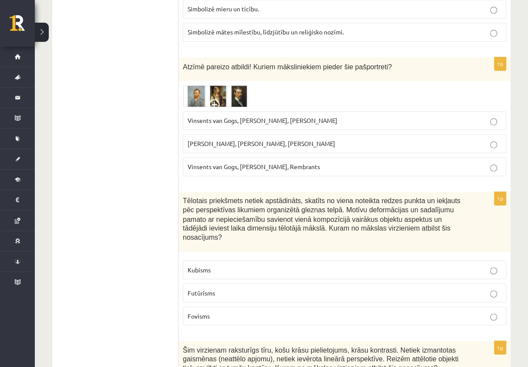
scroll to position [3747, 0]
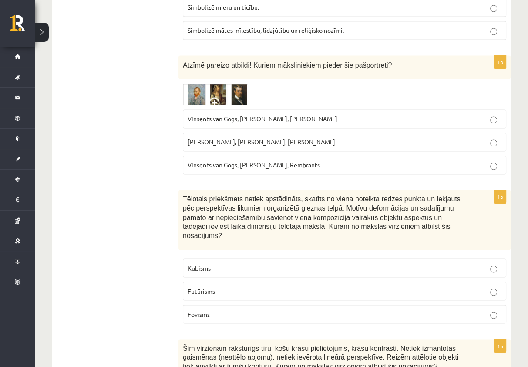
click at [260, 263] on p "Kubisms" at bounding box center [345, 267] width 314 height 9
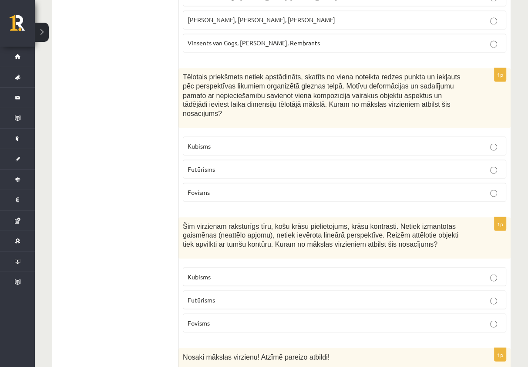
scroll to position [3877, 0]
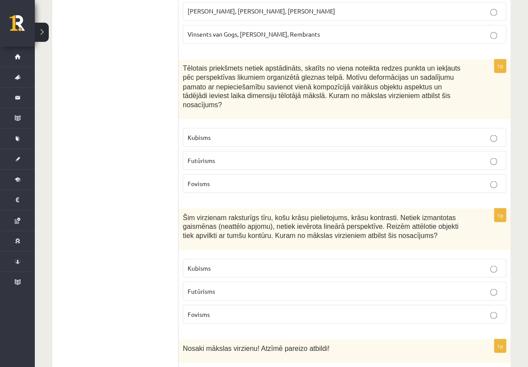
click at [246, 309] on p "Fovisms" at bounding box center [345, 313] width 314 height 9
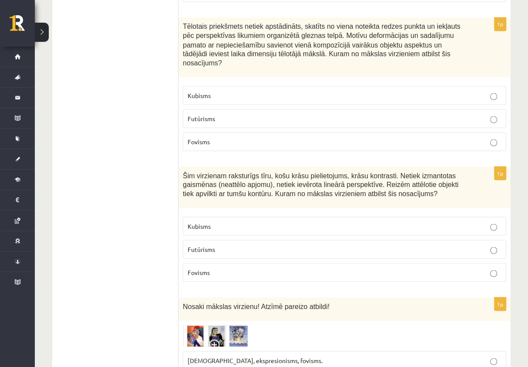
scroll to position [3920, 0]
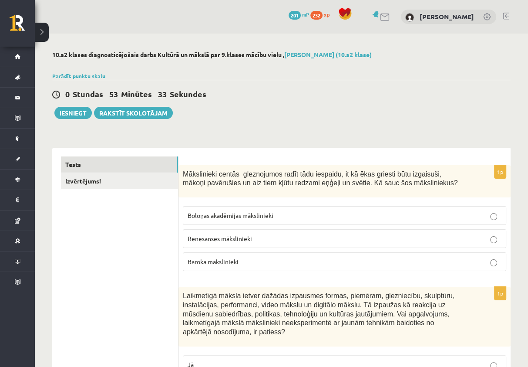
scroll to position [0, 0]
click at [104, 185] on link "Izvērtējums!" at bounding box center [119, 181] width 117 height 16
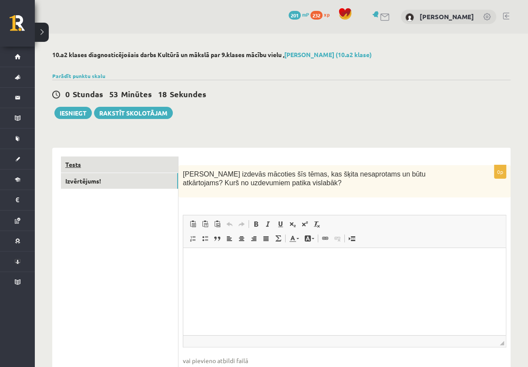
click at [97, 166] on link "Tests" at bounding box center [119, 164] width 117 height 16
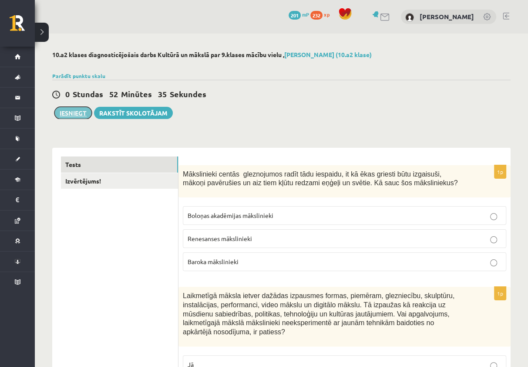
click at [74, 113] on button "Iesniegt" at bounding box center [72, 113] width 37 height 12
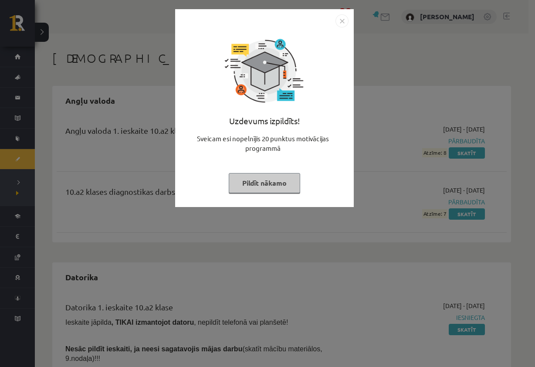
click at [288, 181] on button "Pildīt nākamo" at bounding box center [264, 183] width 71 height 20
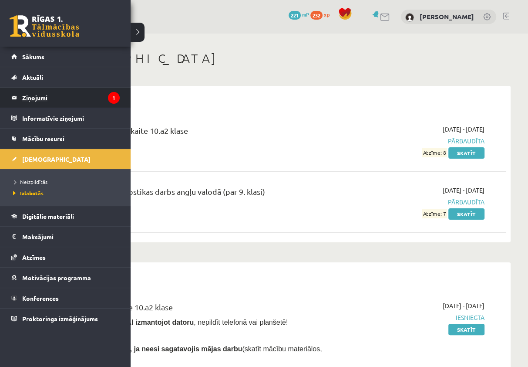
click at [49, 95] on legend "Ziņojumi 1" at bounding box center [71, 98] width 98 height 20
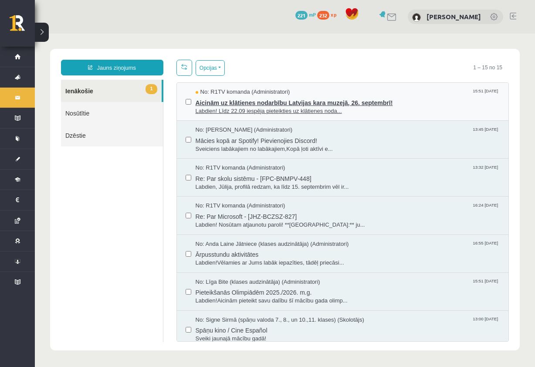
click at [301, 108] on span "Labdien! Līdz 22.09 iespēja pieteikties uz klātienes noda..." at bounding box center [348, 111] width 305 height 8
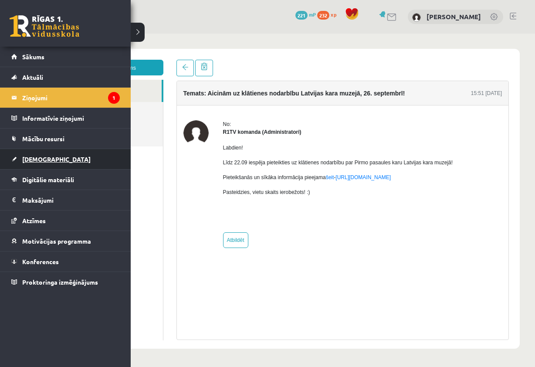
click at [21, 160] on link "[DEMOGRAPHIC_DATA]" at bounding box center [65, 159] width 108 height 20
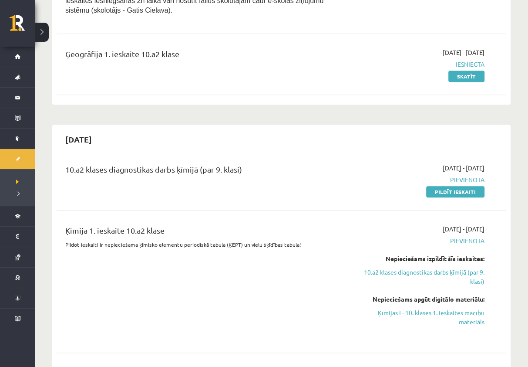
scroll to position [305, 0]
